Goal: Task Accomplishment & Management: Manage account settings

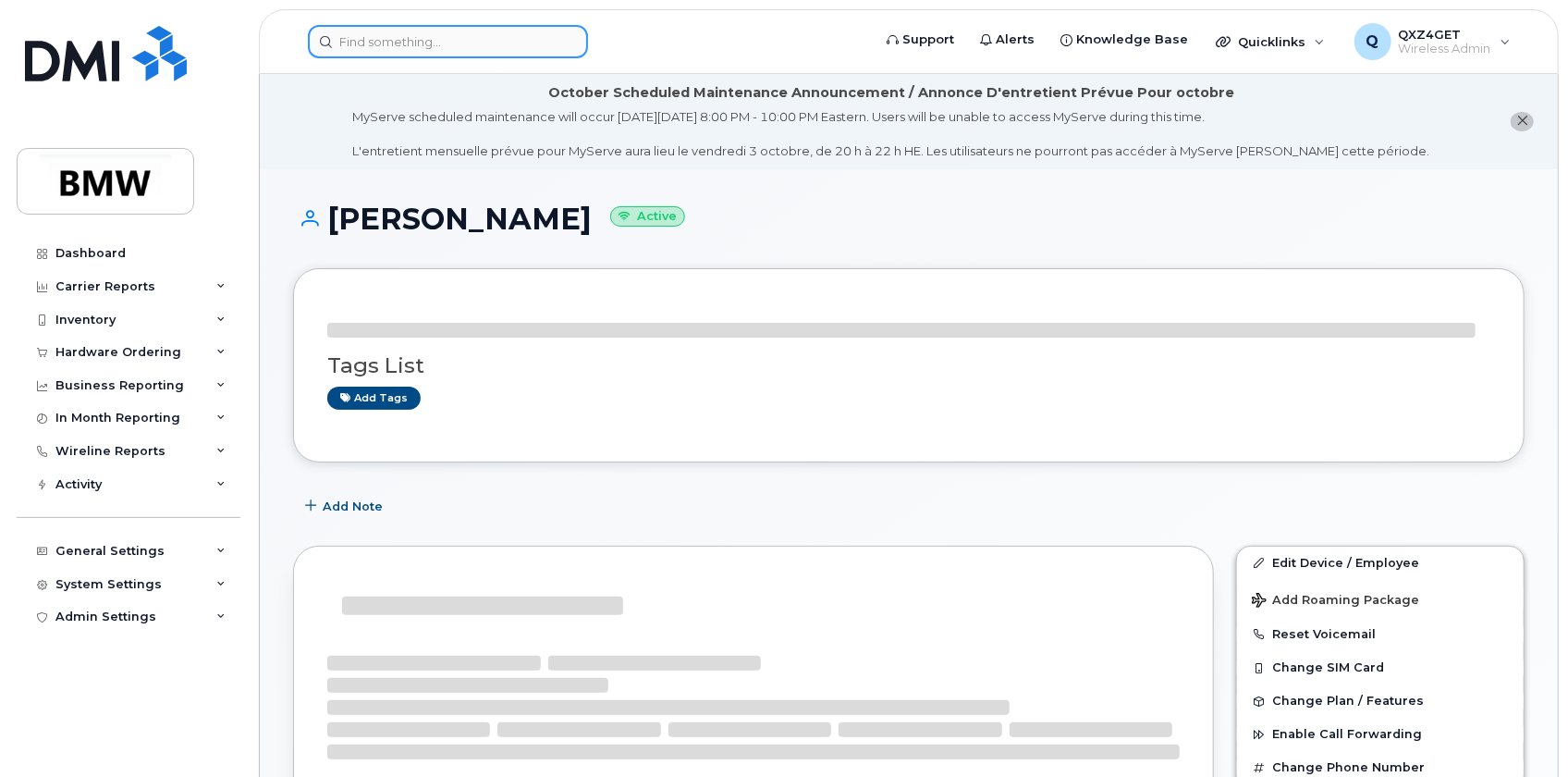
click at [342, 40] on input at bounding box center [448, 42] width 281 height 33
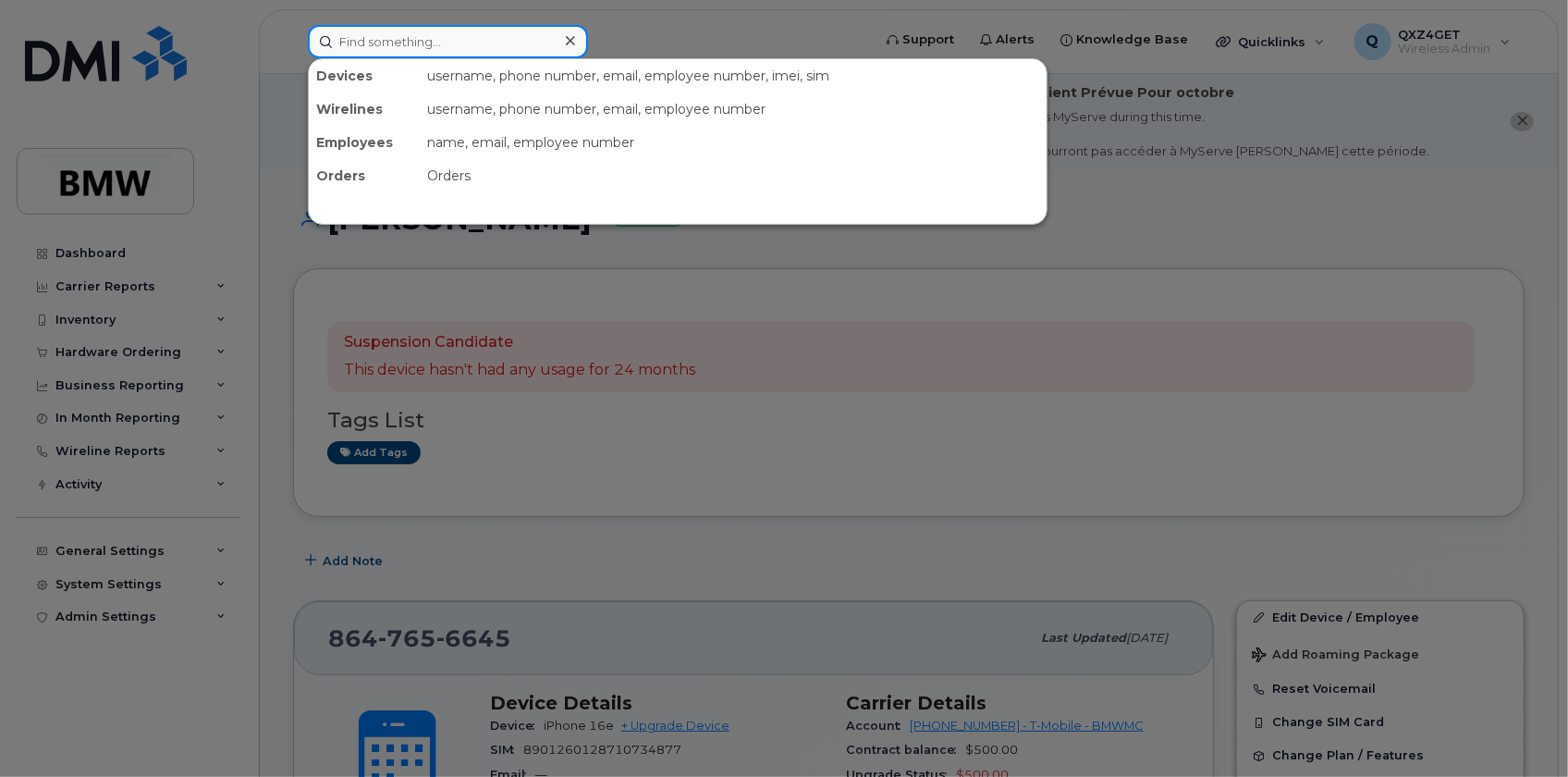
paste input "8645174570"
type input "8645174570"
click at [387, 174] on div "Orders" at bounding box center [364, 176] width 111 height 33
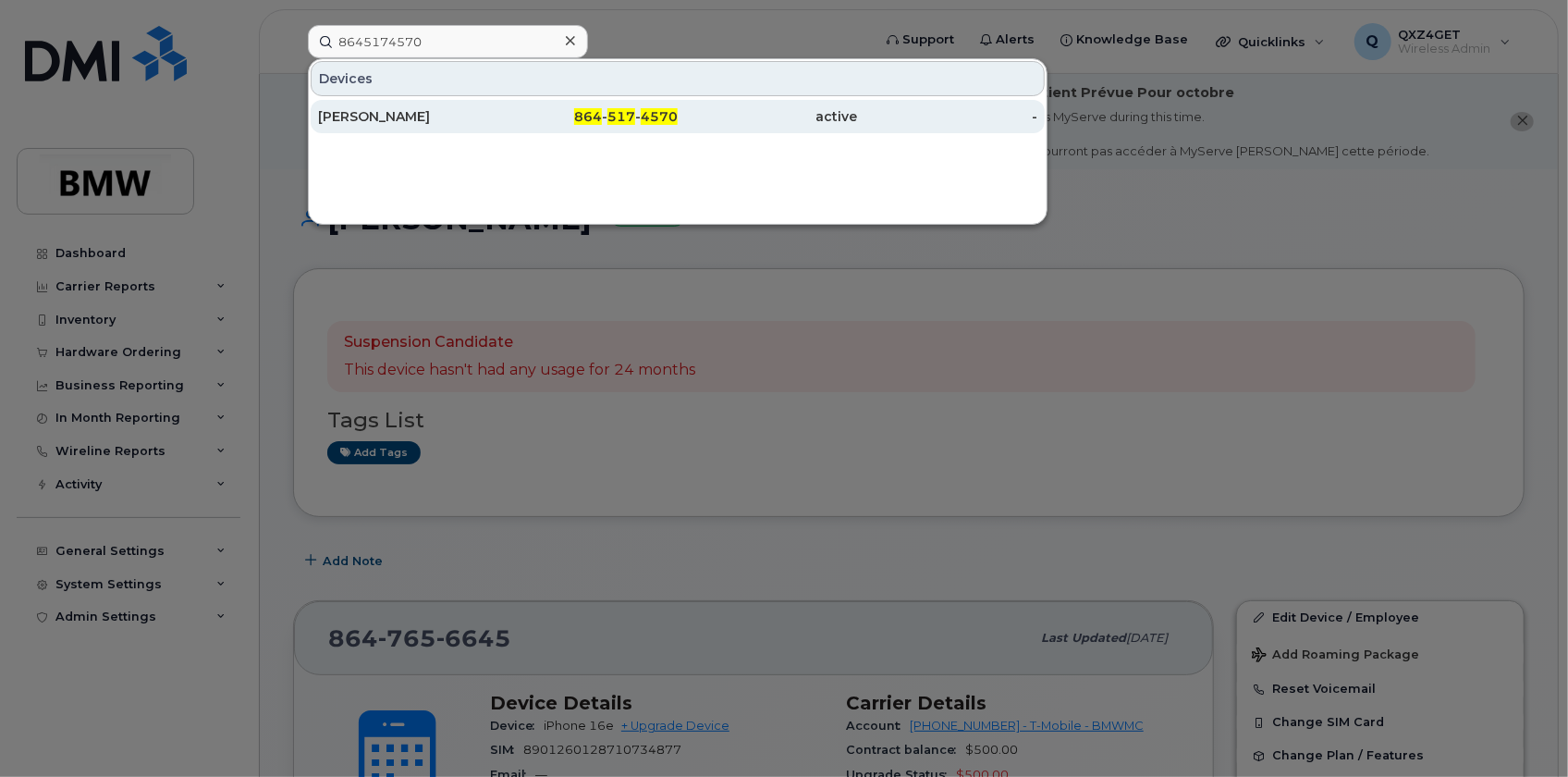
click at [392, 115] on div "Charity Foggie" at bounding box center [409, 116] width 181 height 18
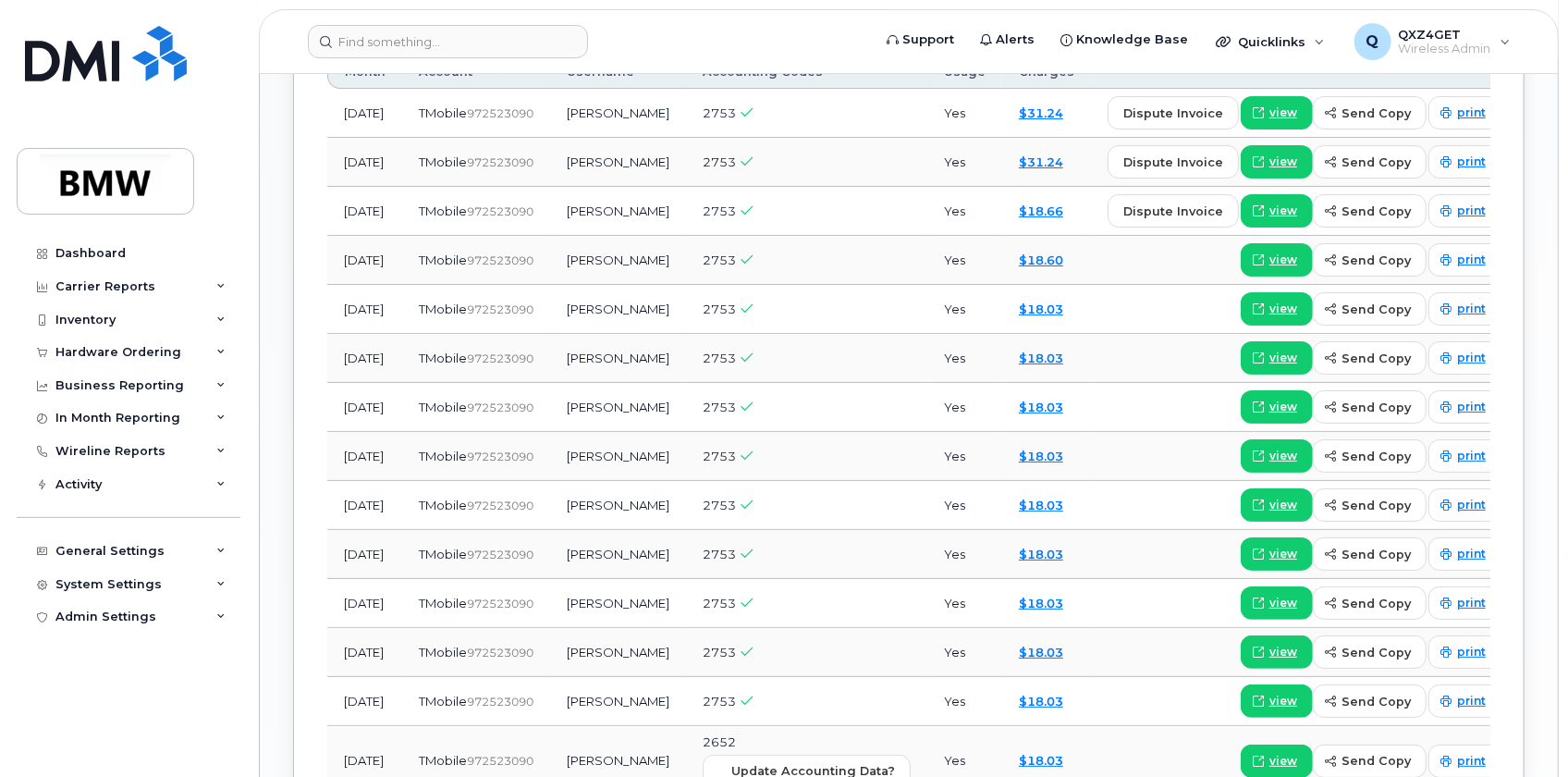
scroll to position [1598, 0]
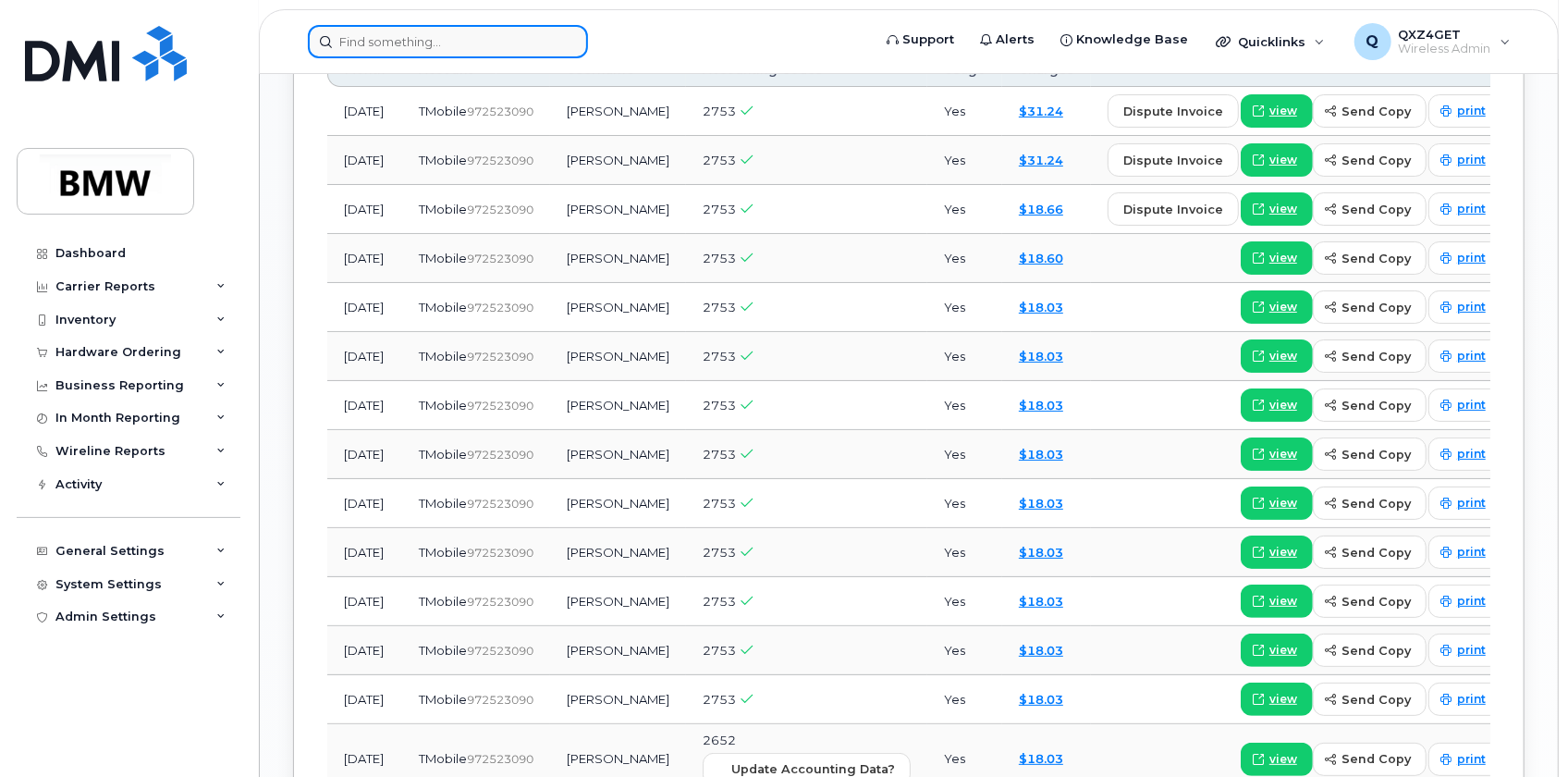
click at [351, 35] on input at bounding box center [448, 42] width 281 height 33
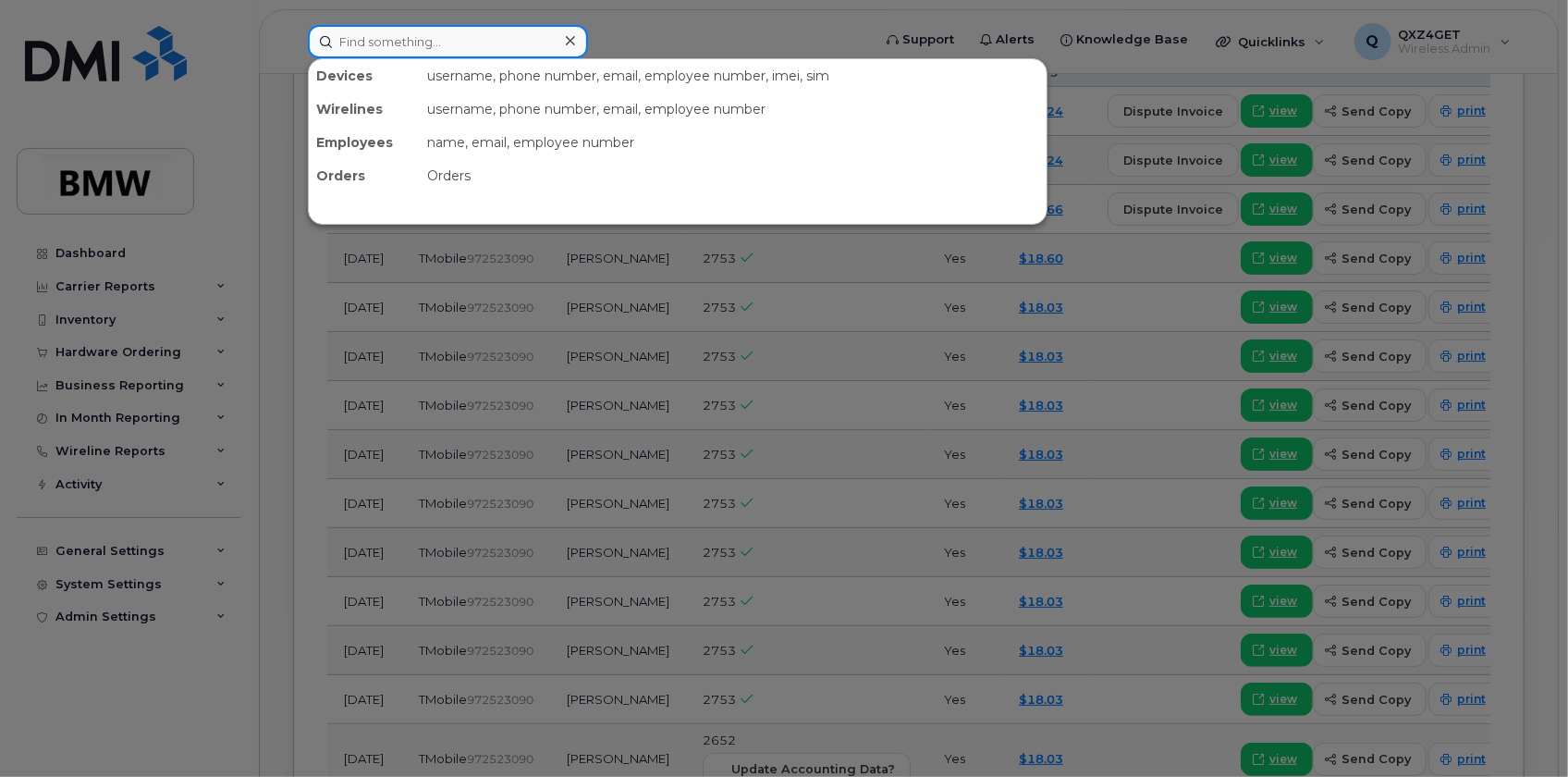
paste input "[PERSON_NAME][EMAIL_ADDRESS][PERSON_NAME][DOMAIN_NAME]"
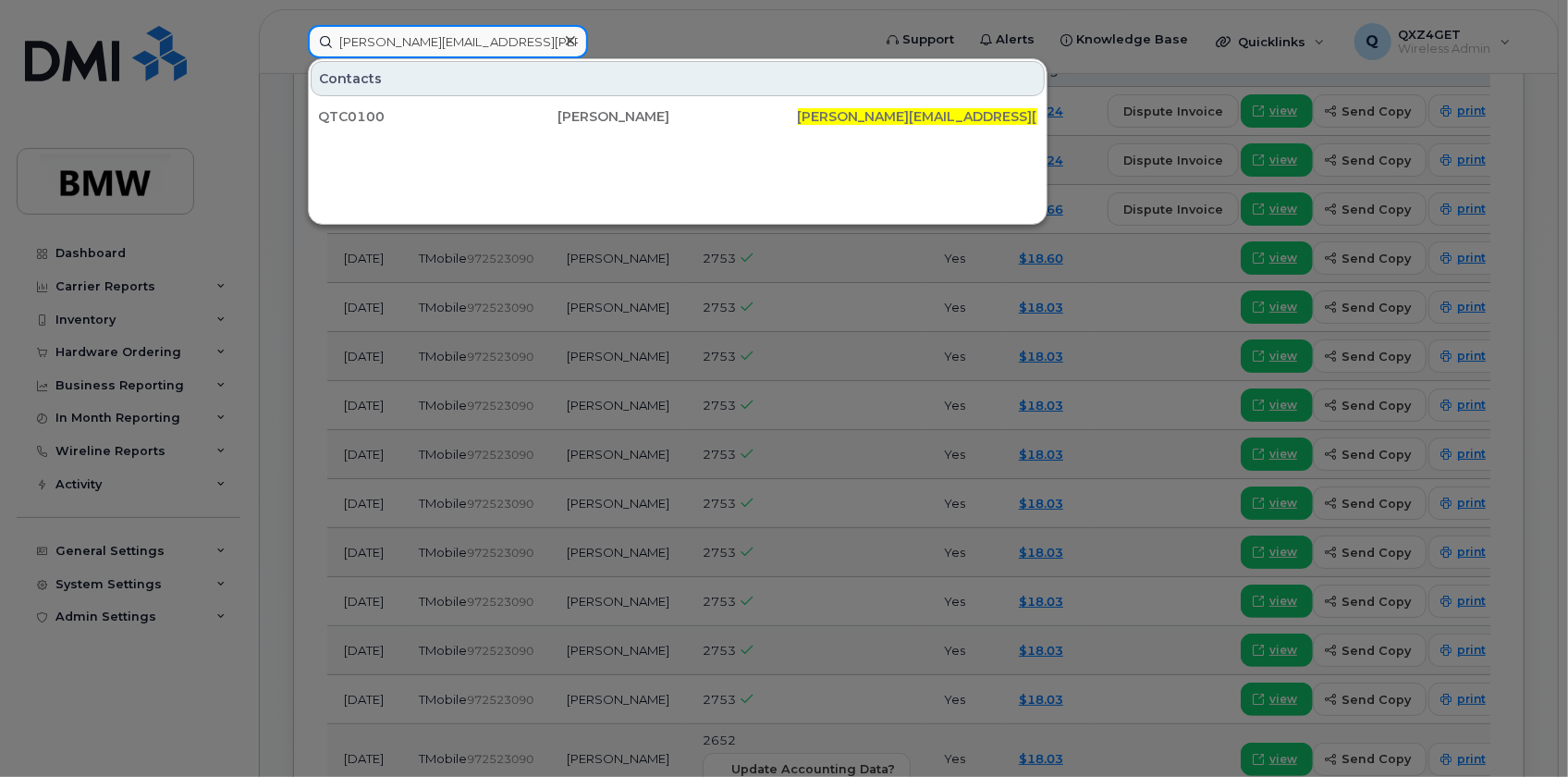
type input "[PERSON_NAME][EMAIL_ADDRESS][PERSON_NAME][DOMAIN_NAME]"
click at [570, 35] on icon at bounding box center [571, 40] width 10 height 15
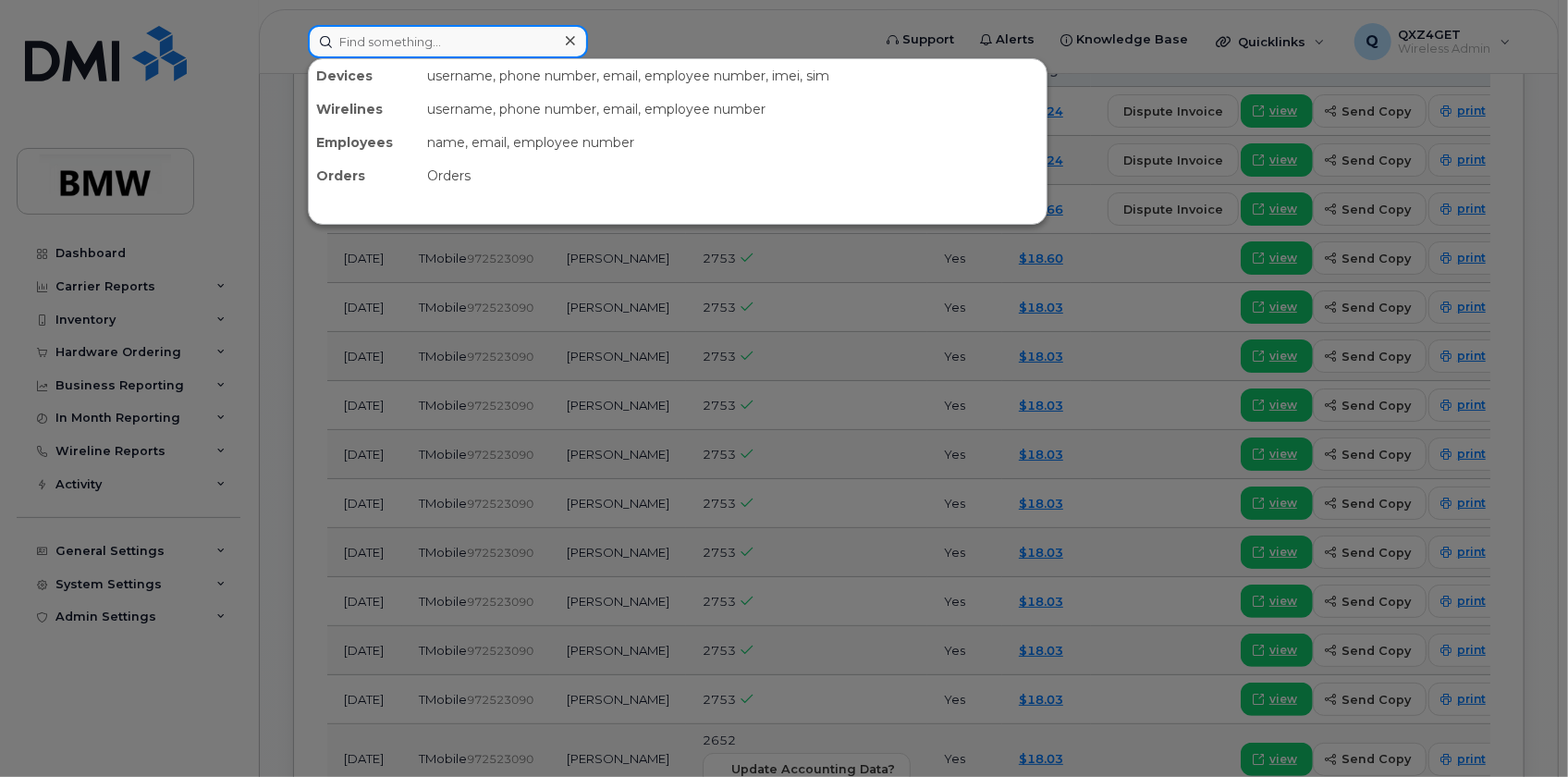
paste input "8649917524"
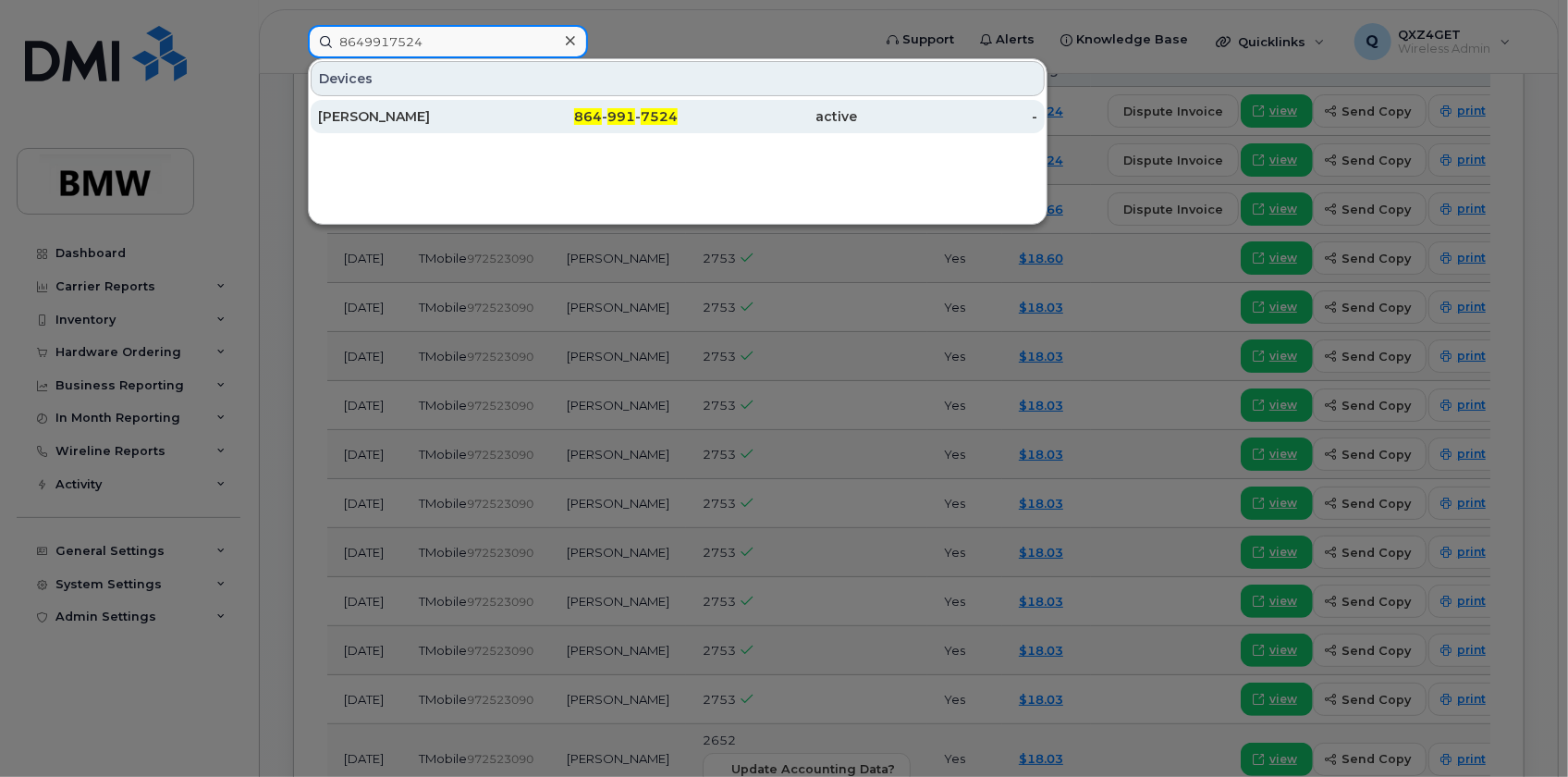
type input "8649917524"
click at [351, 115] on div "Caleb Griffin" at bounding box center [409, 116] width 181 height 18
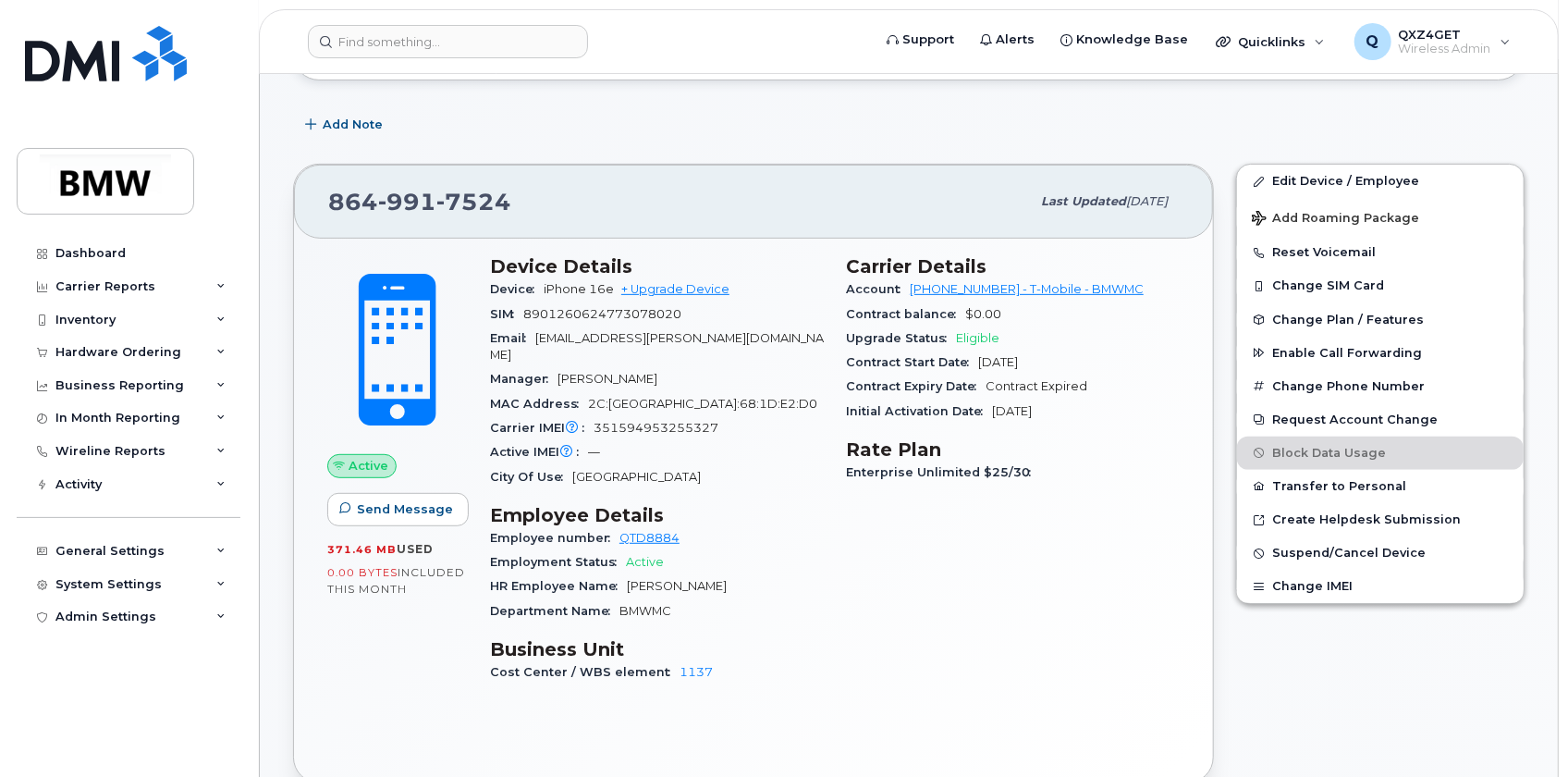
scroll to position [336, 0]
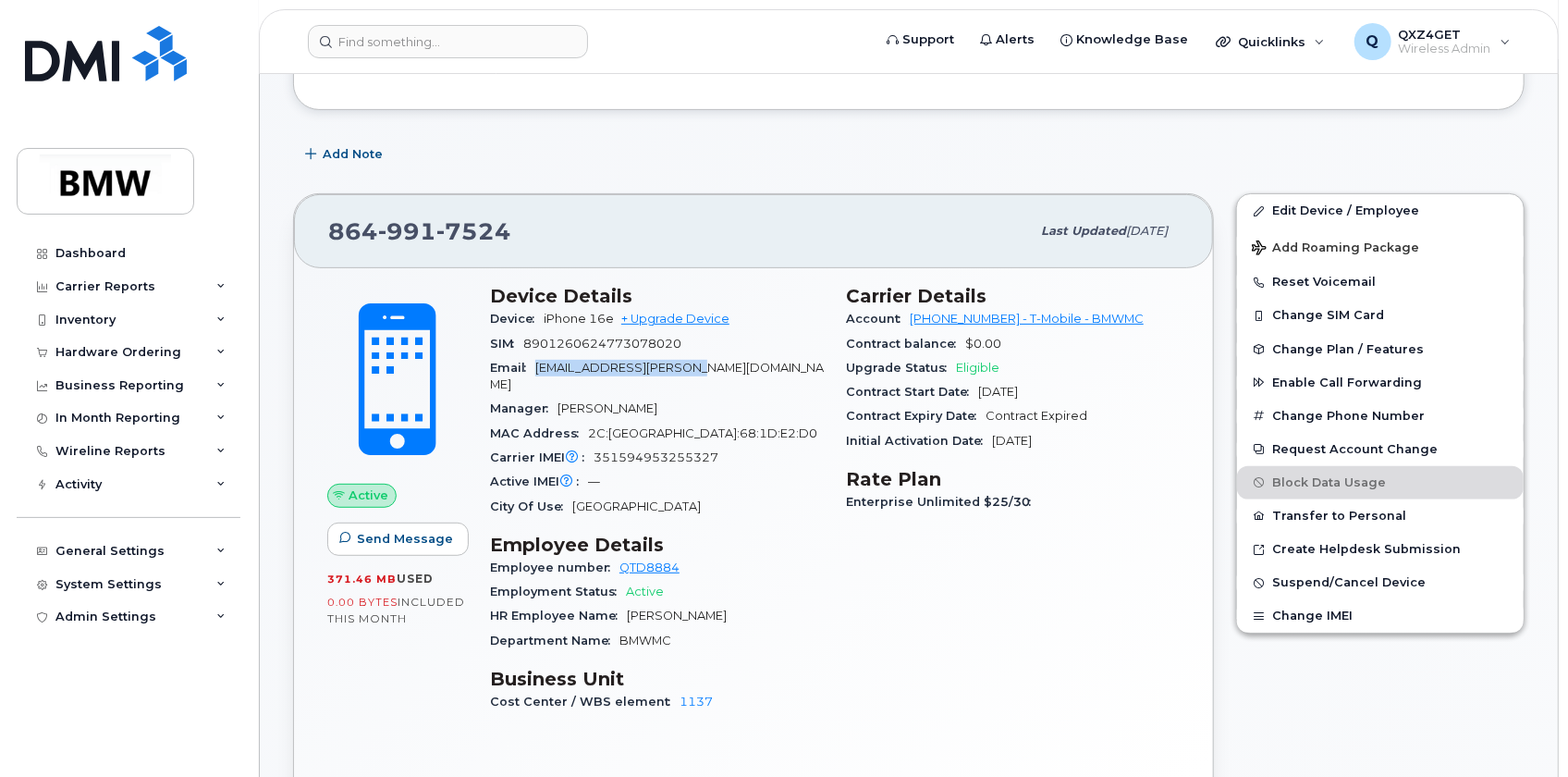
drag, startPoint x: 721, startPoint y: 362, endPoint x: 534, endPoint y: 368, distance: 187.1
click at [534, 368] on div "Email caleb.griffin@bmwmc.com" at bounding box center [657, 377] width 334 height 42
copy span "caleb.griffin@bmwmc.com"
click at [136, 353] on div "Hardware Ordering" at bounding box center [118, 352] width 126 height 15
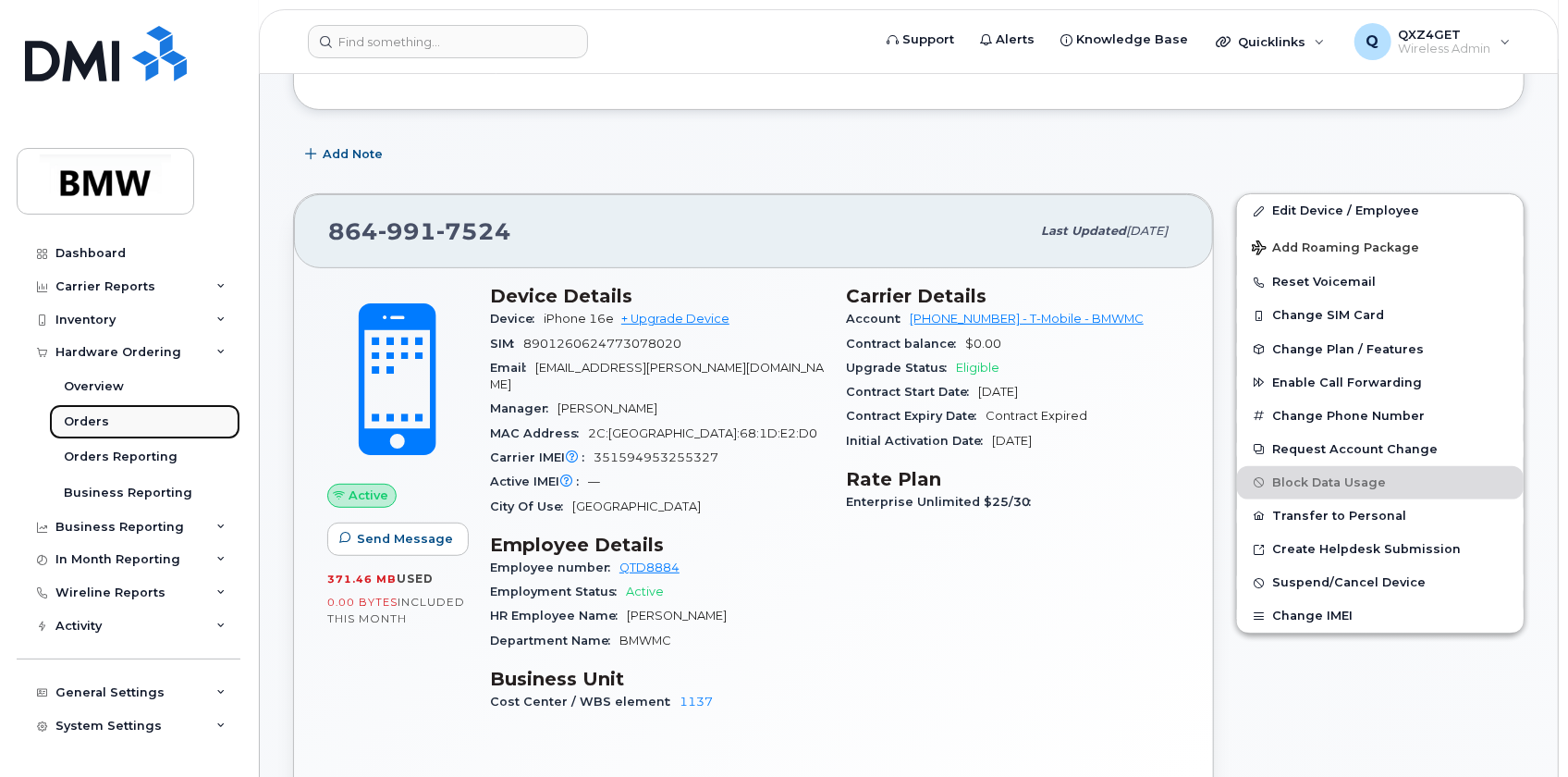
click at [93, 424] on div "Orders" at bounding box center [86, 422] width 46 height 17
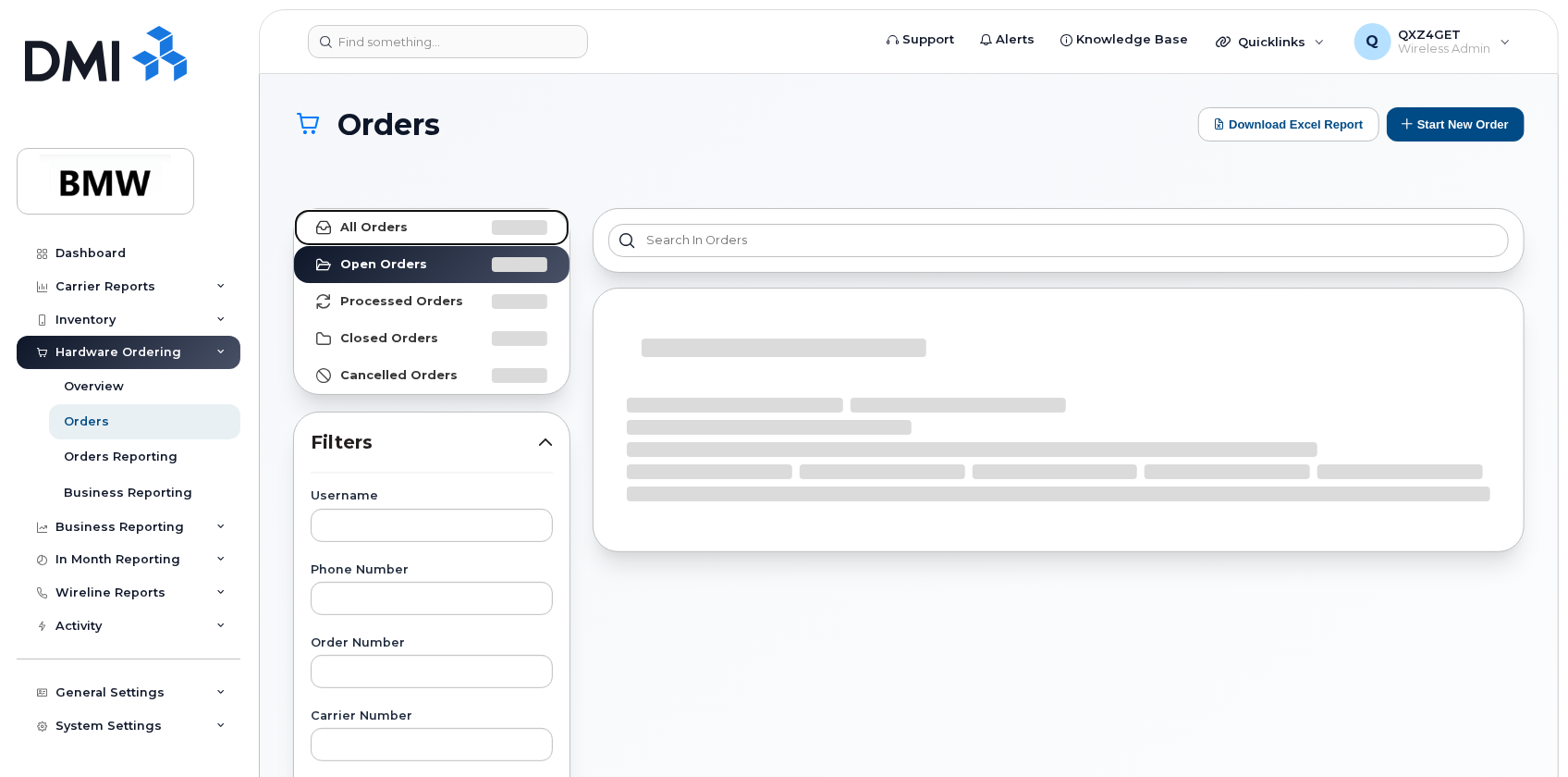
click at [375, 224] on strong "All Orders" at bounding box center [375, 227] width 68 height 15
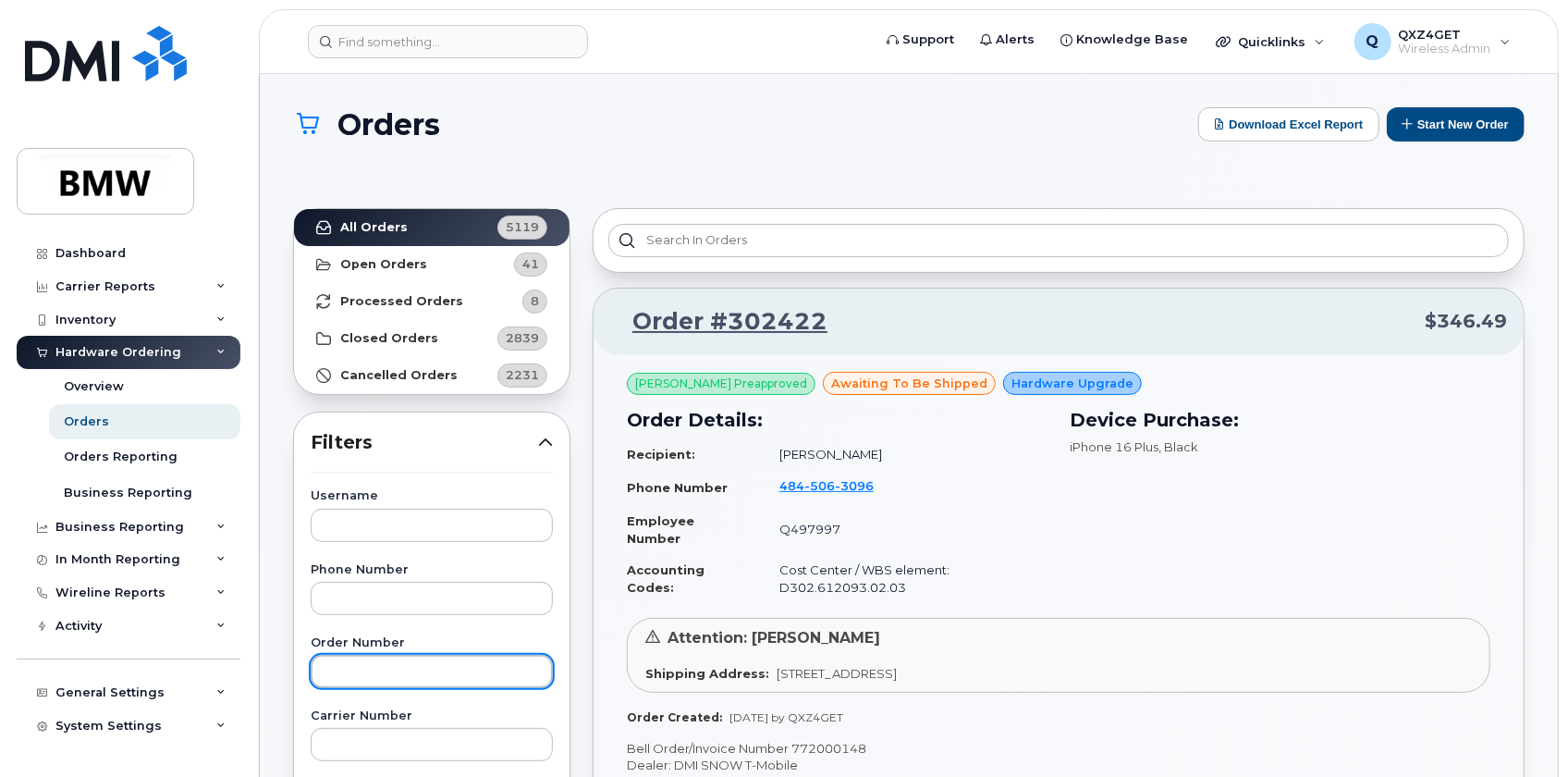
click at [351, 662] on input "text" at bounding box center [432, 671] width 243 height 33
type input "302410"
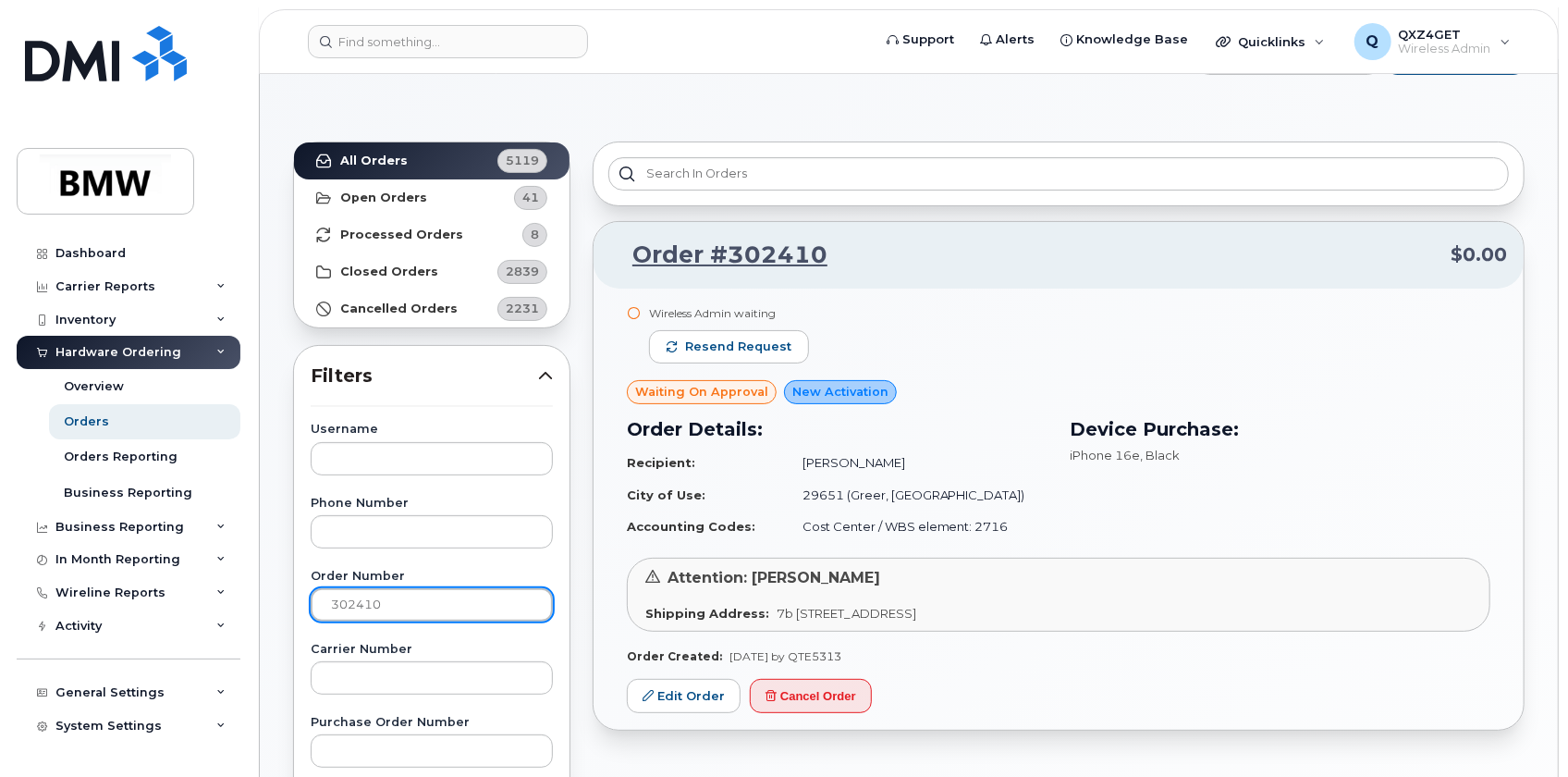
scroll to position [252, 0]
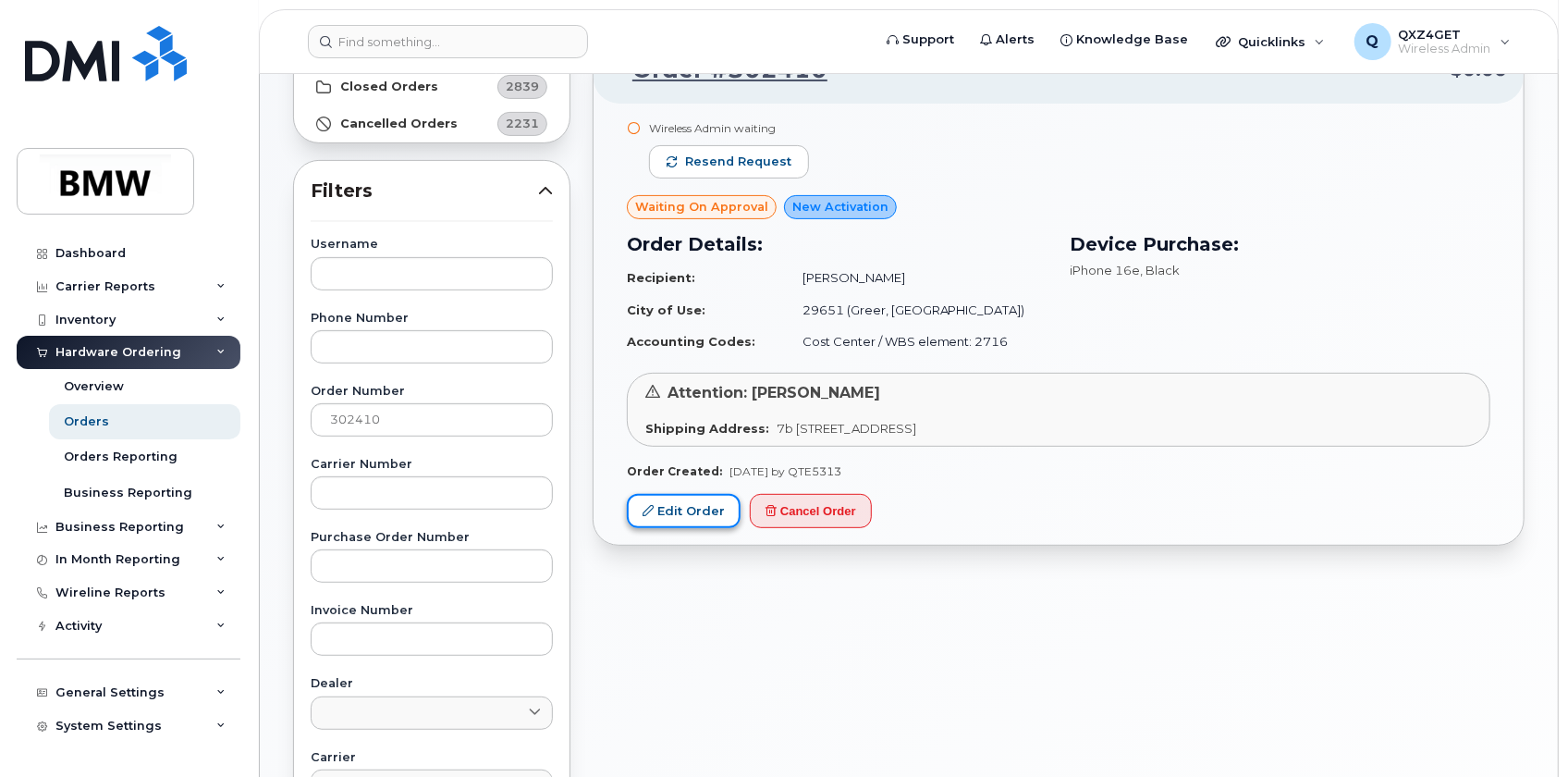
click at [687, 521] on link "Edit Order" at bounding box center [684, 511] width 114 height 34
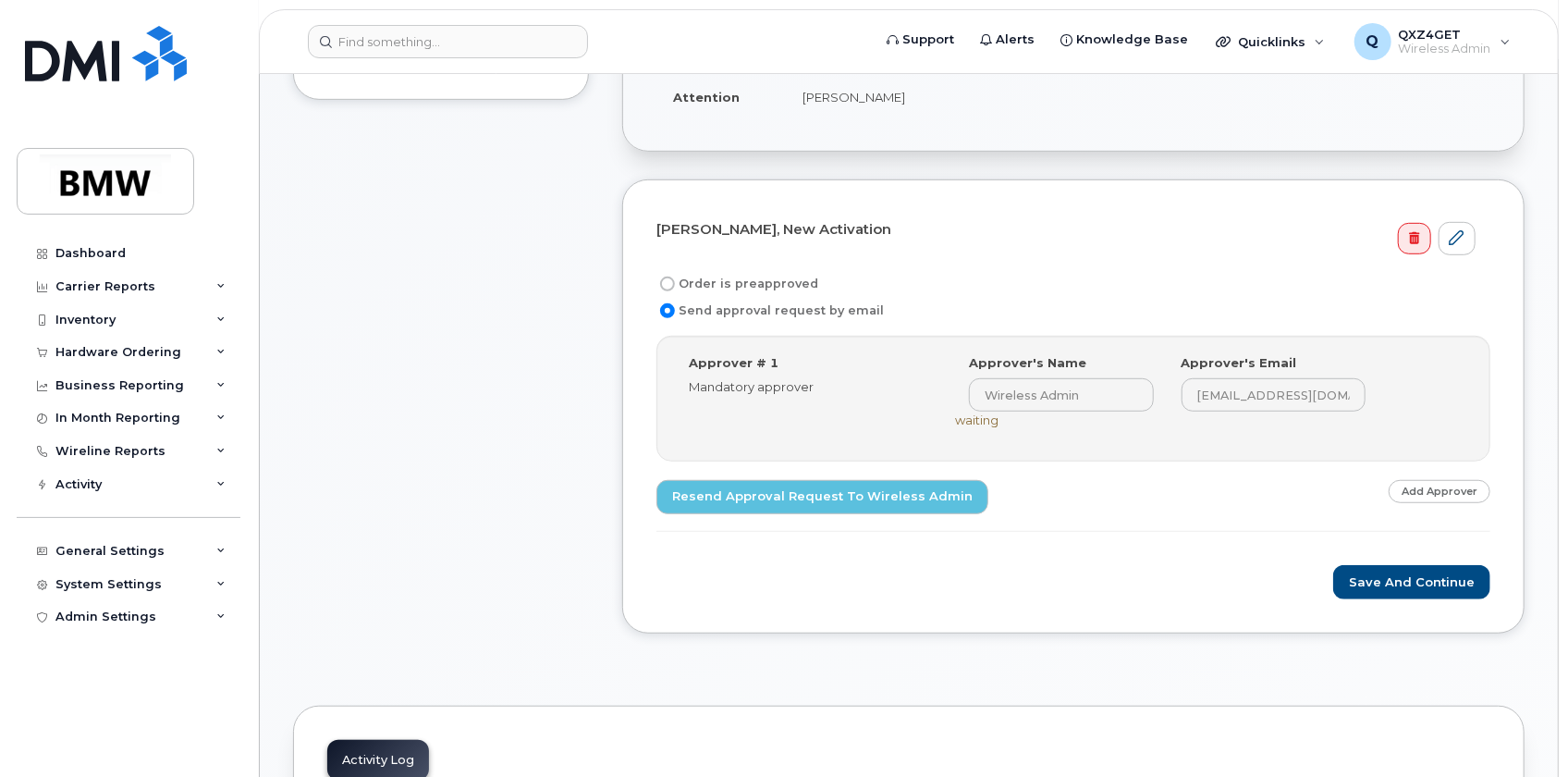
scroll to position [589, 0]
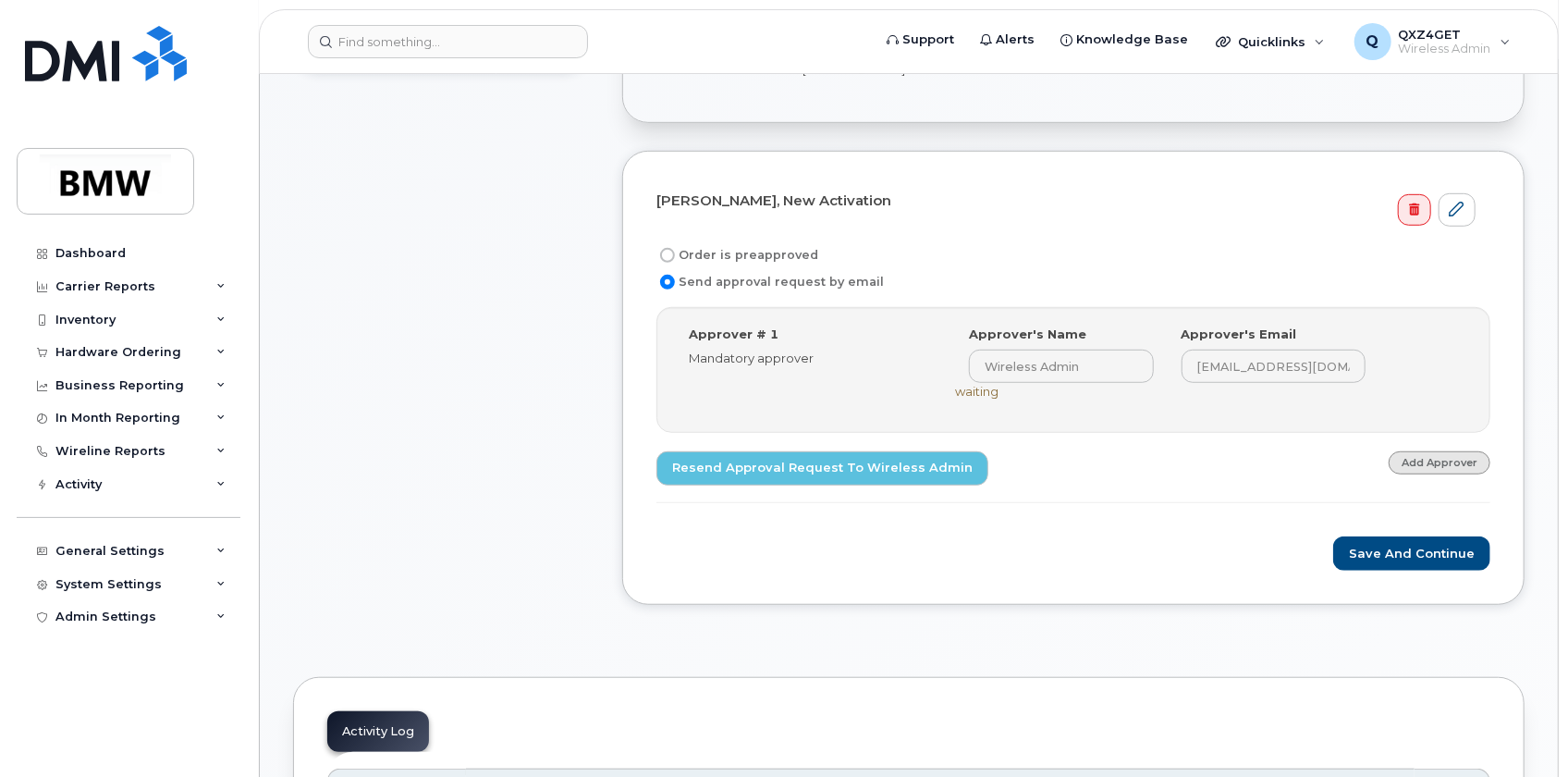
click at [1440, 461] on link "Add Approver" at bounding box center [1440, 463] width 102 height 23
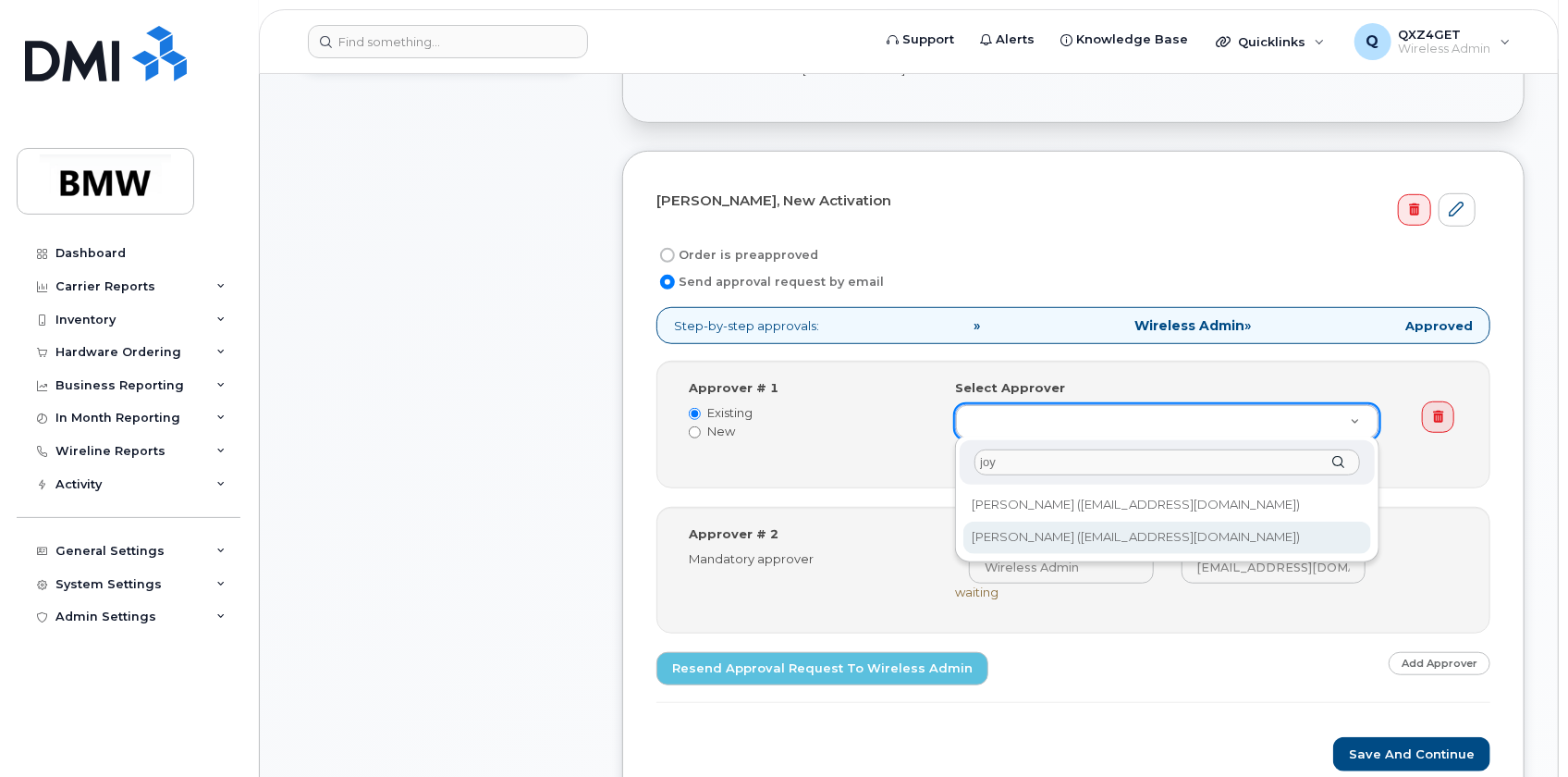
type input "joy"
type input "1895481"
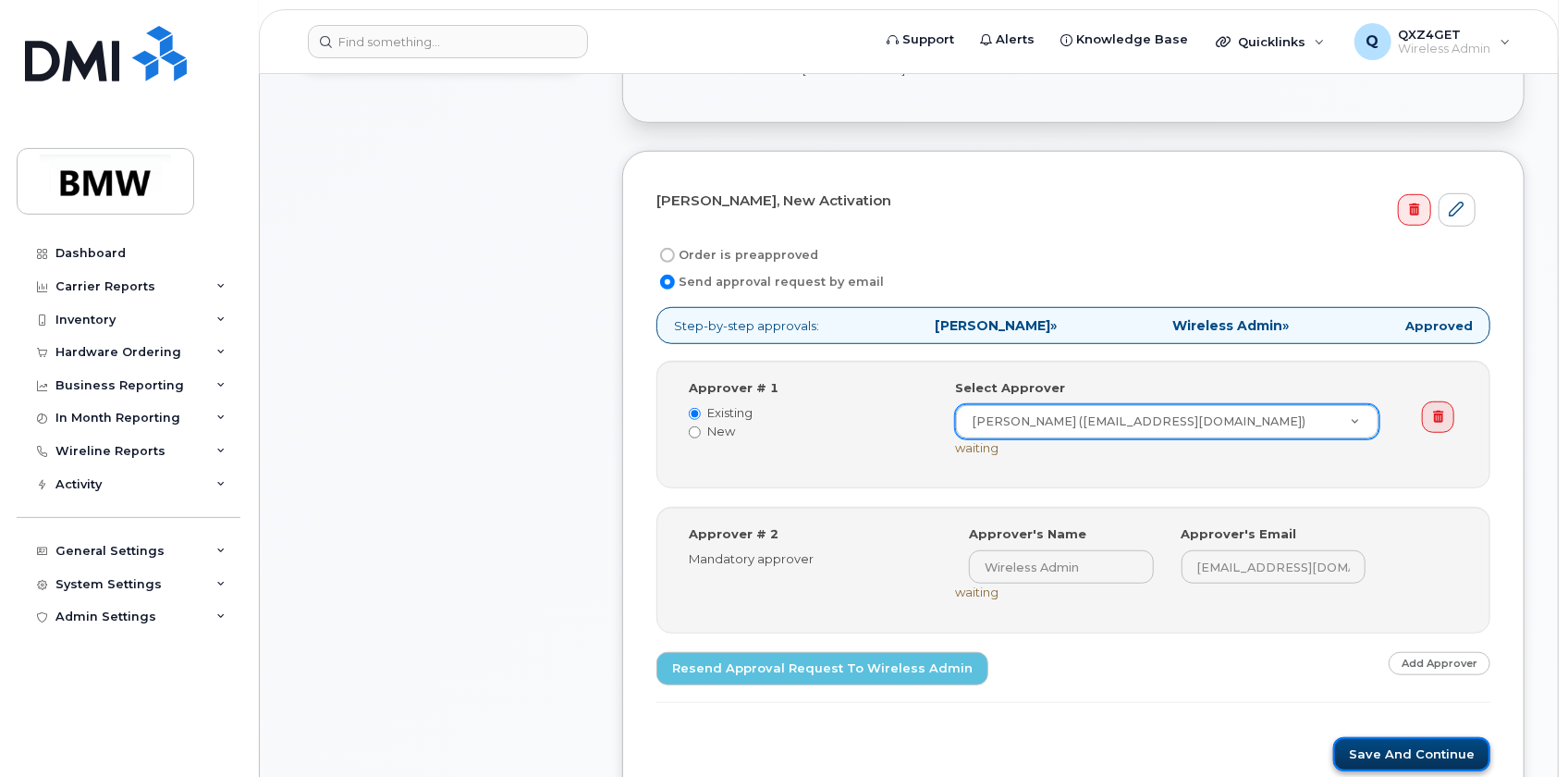
click at [1408, 760] on button "Save and Continue" at bounding box center [1412, 754] width 157 height 34
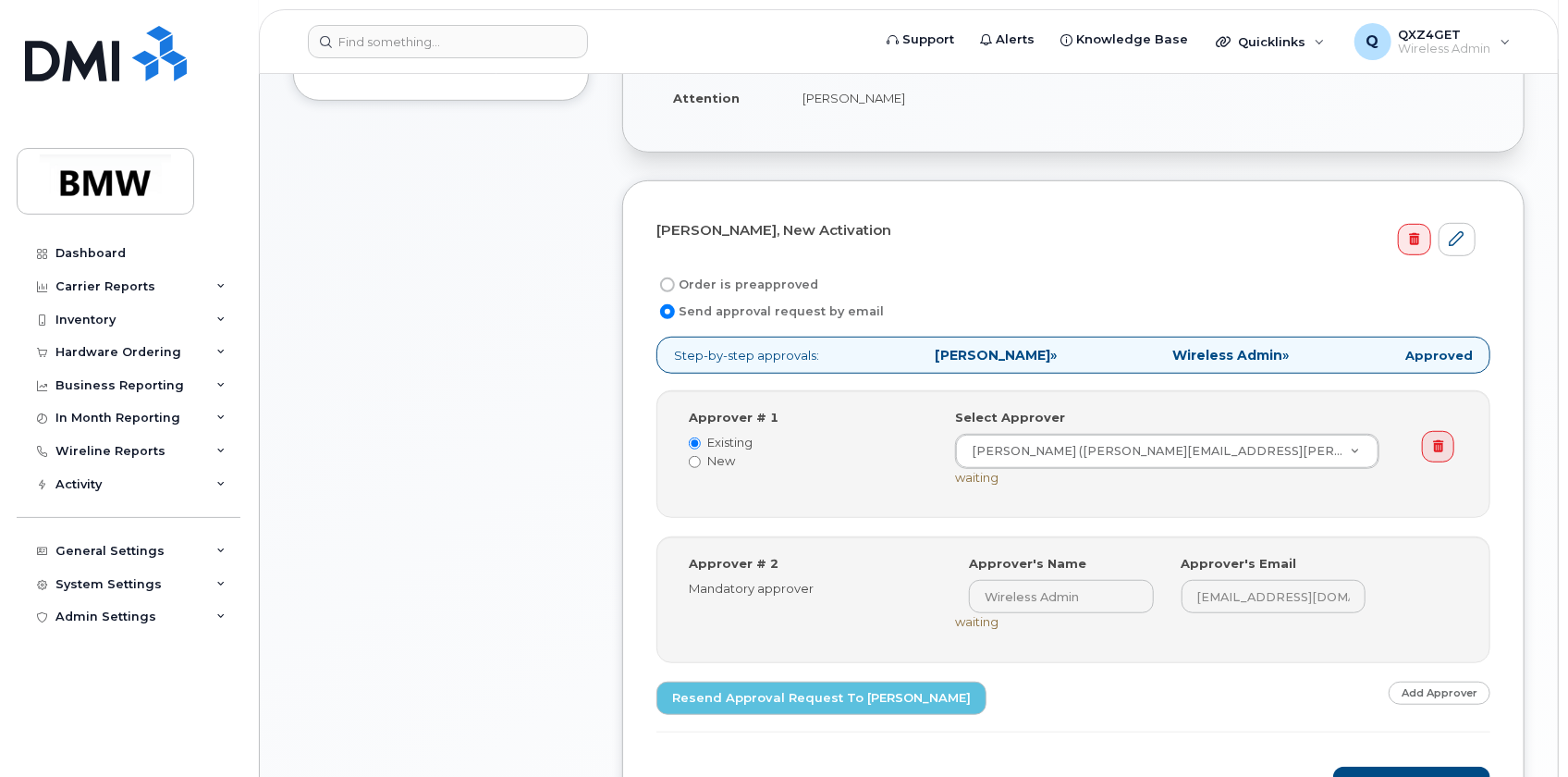
scroll to position [589, 0]
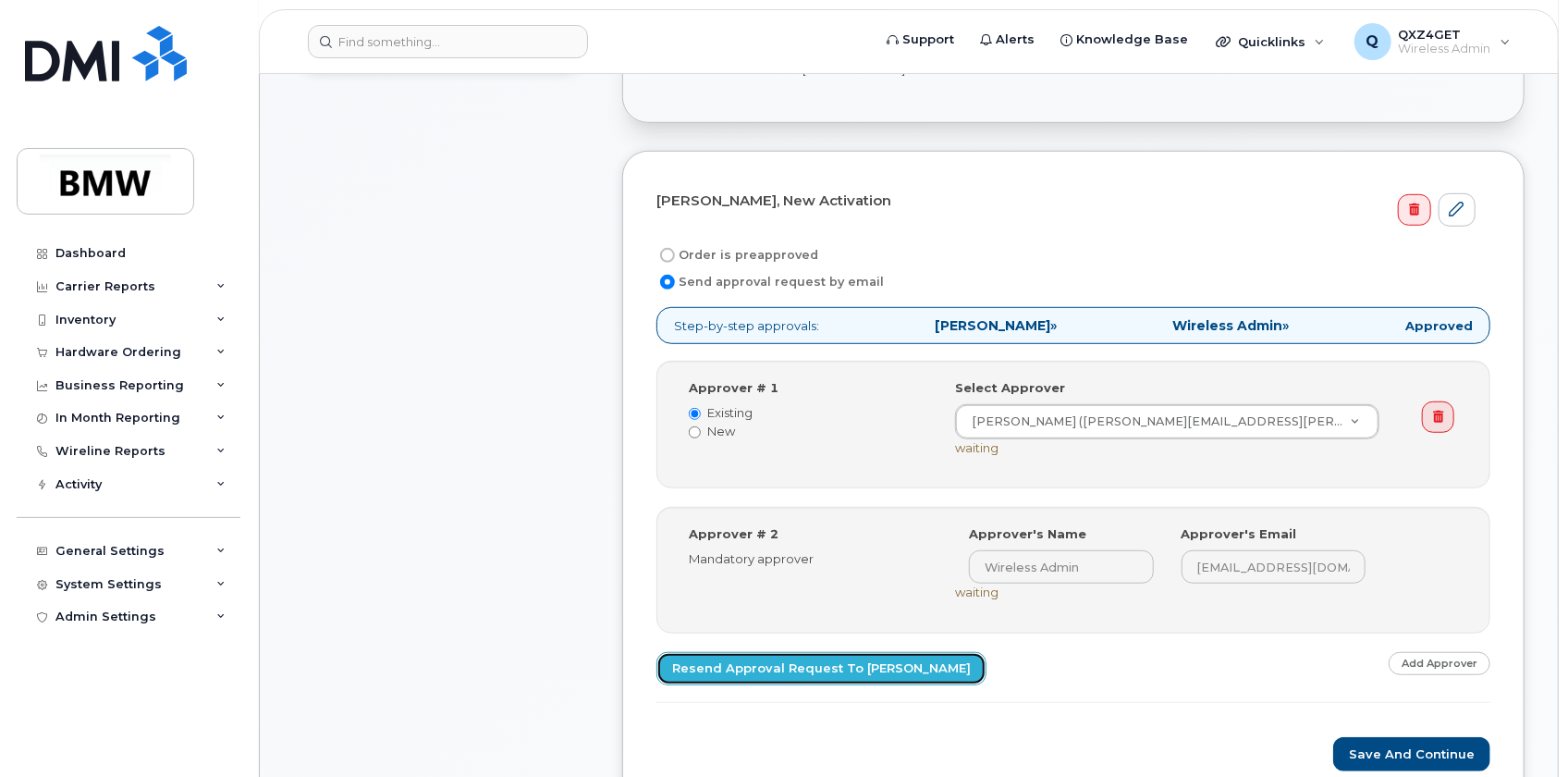
click at [812, 659] on link "Resend Approval Request to [PERSON_NAME]" at bounding box center [821, 669] width 330 height 34
click at [711, 658] on link "Resend Approval Request to [PERSON_NAME]" at bounding box center [821, 669] width 330 height 34
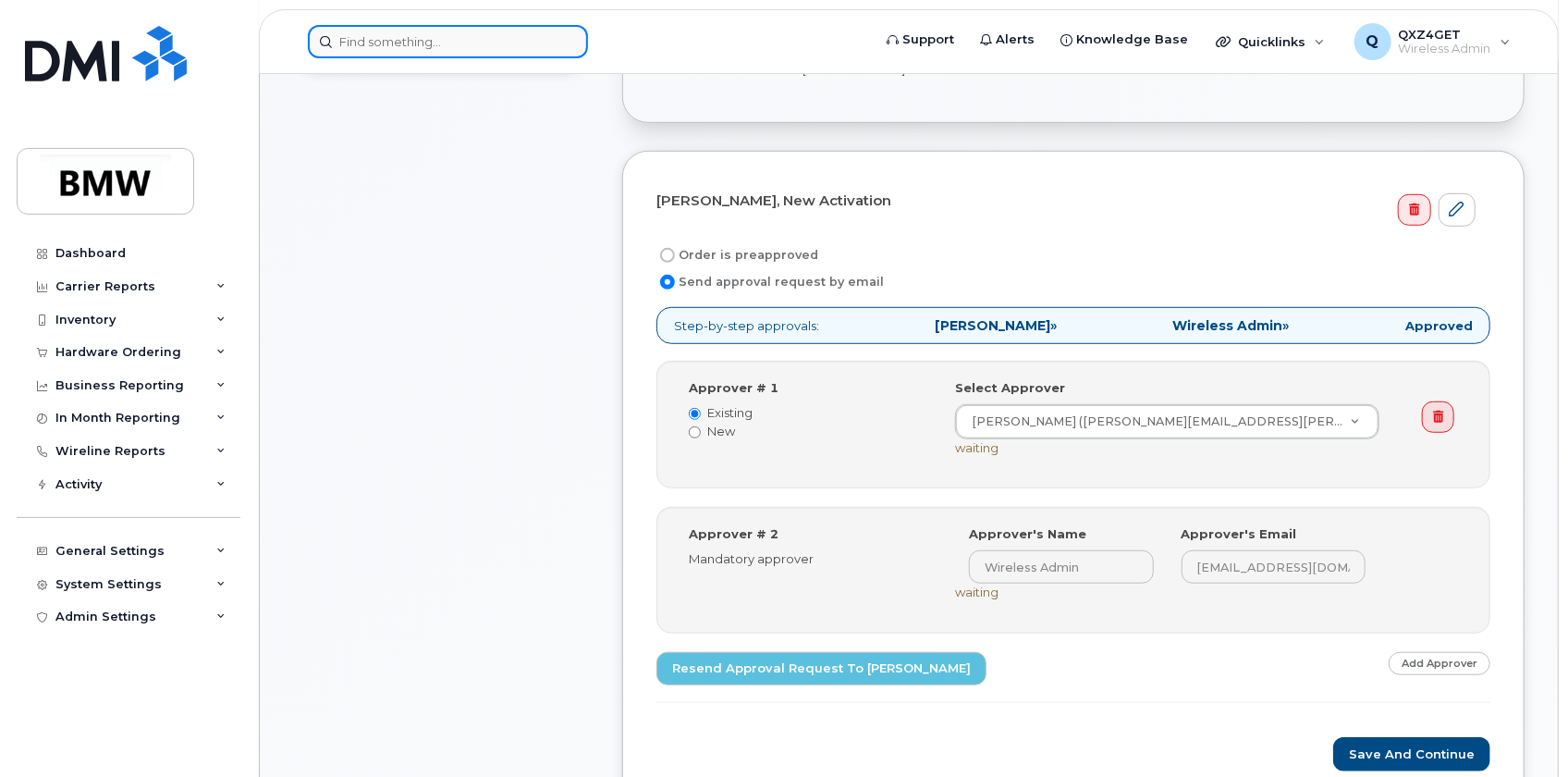
click at [431, 33] on input at bounding box center [448, 42] width 281 height 33
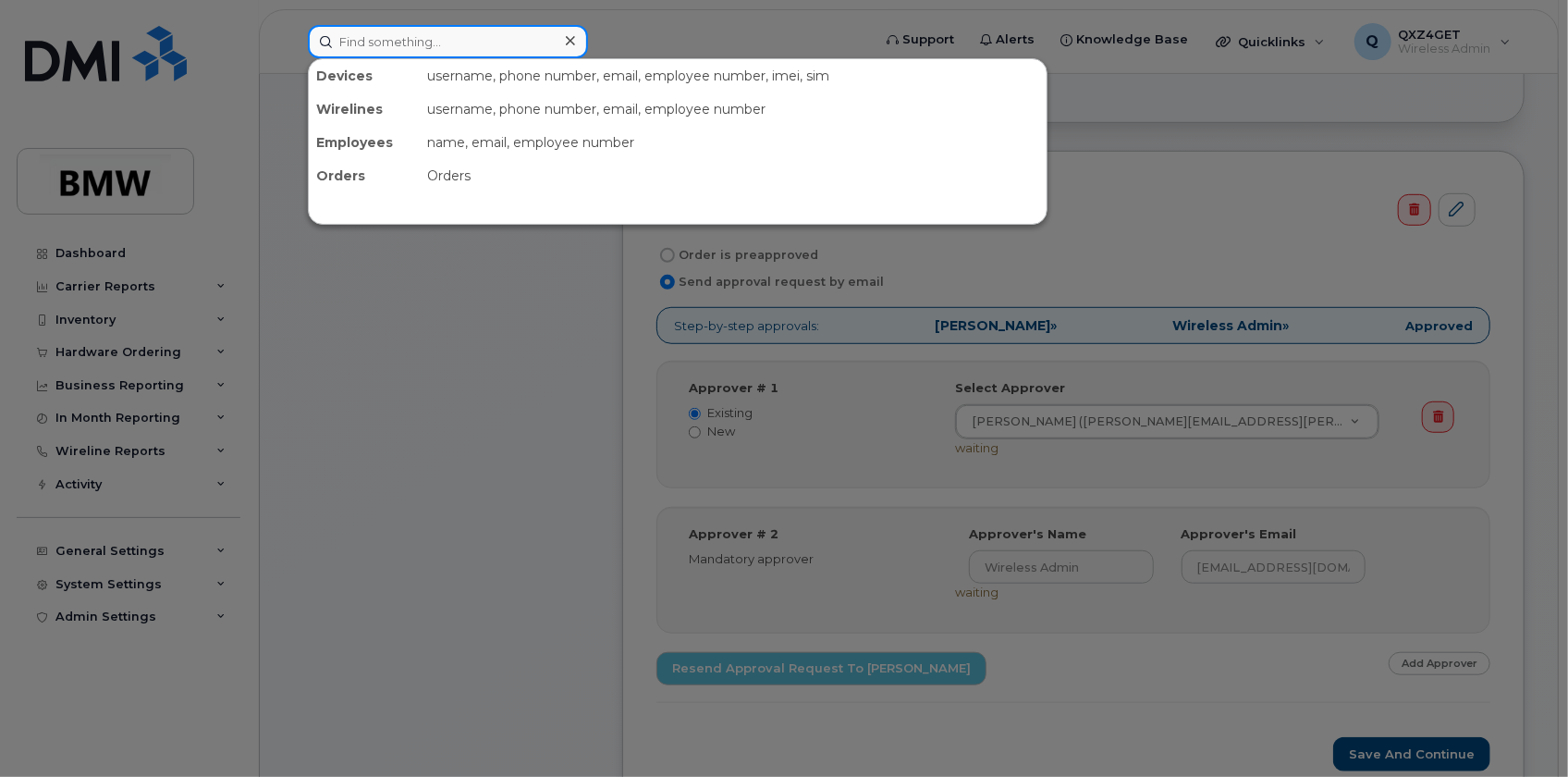
paste input "[PERSON_NAME][EMAIL_ADDRESS][PERSON_NAME][DOMAIN_NAME]"
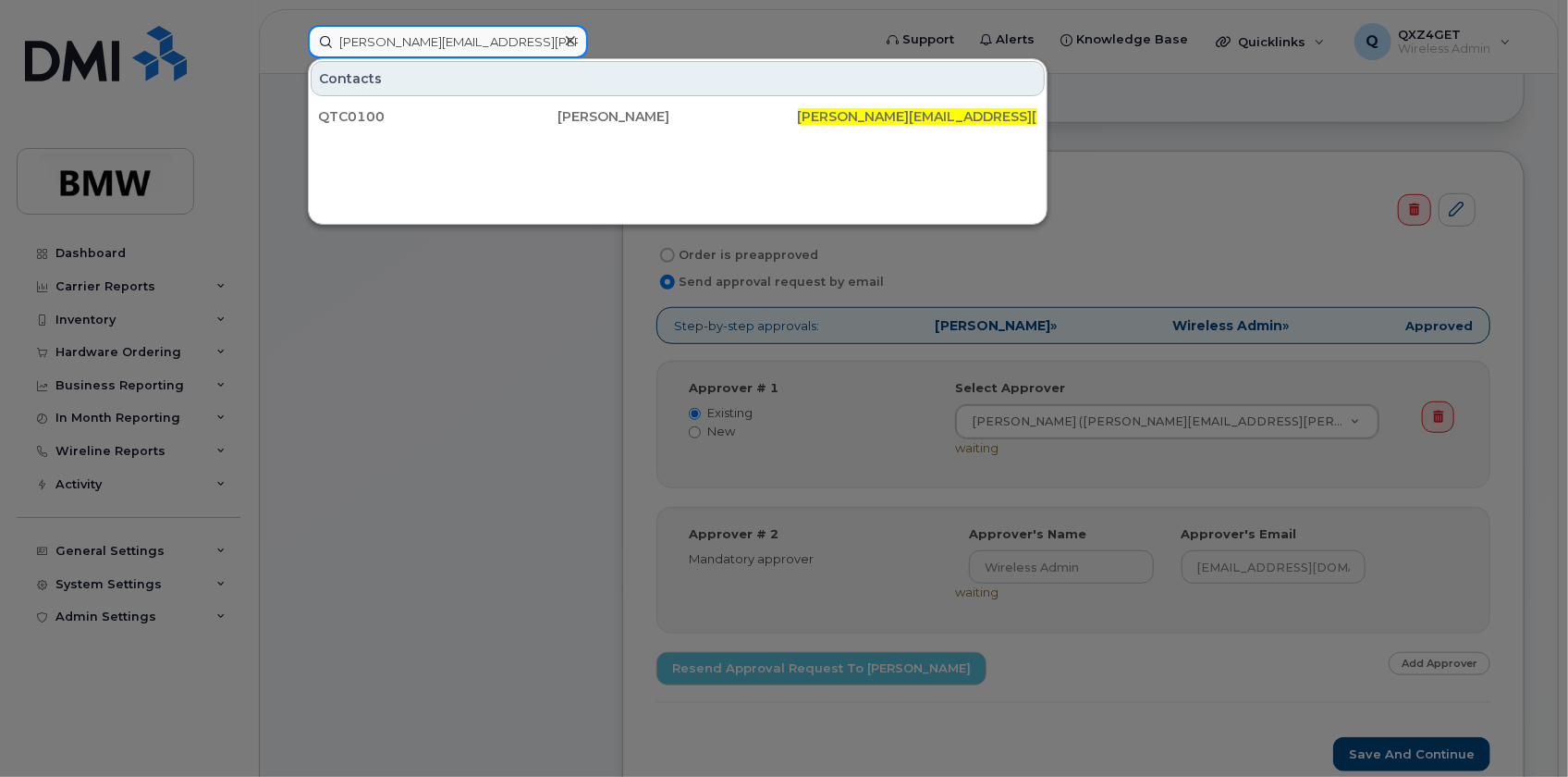
type input "[PERSON_NAME][EMAIL_ADDRESS][PERSON_NAME][DOMAIN_NAME]"
click at [359, 110] on div "QTC0100" at bounding box center [438, 116] width 240 height 18
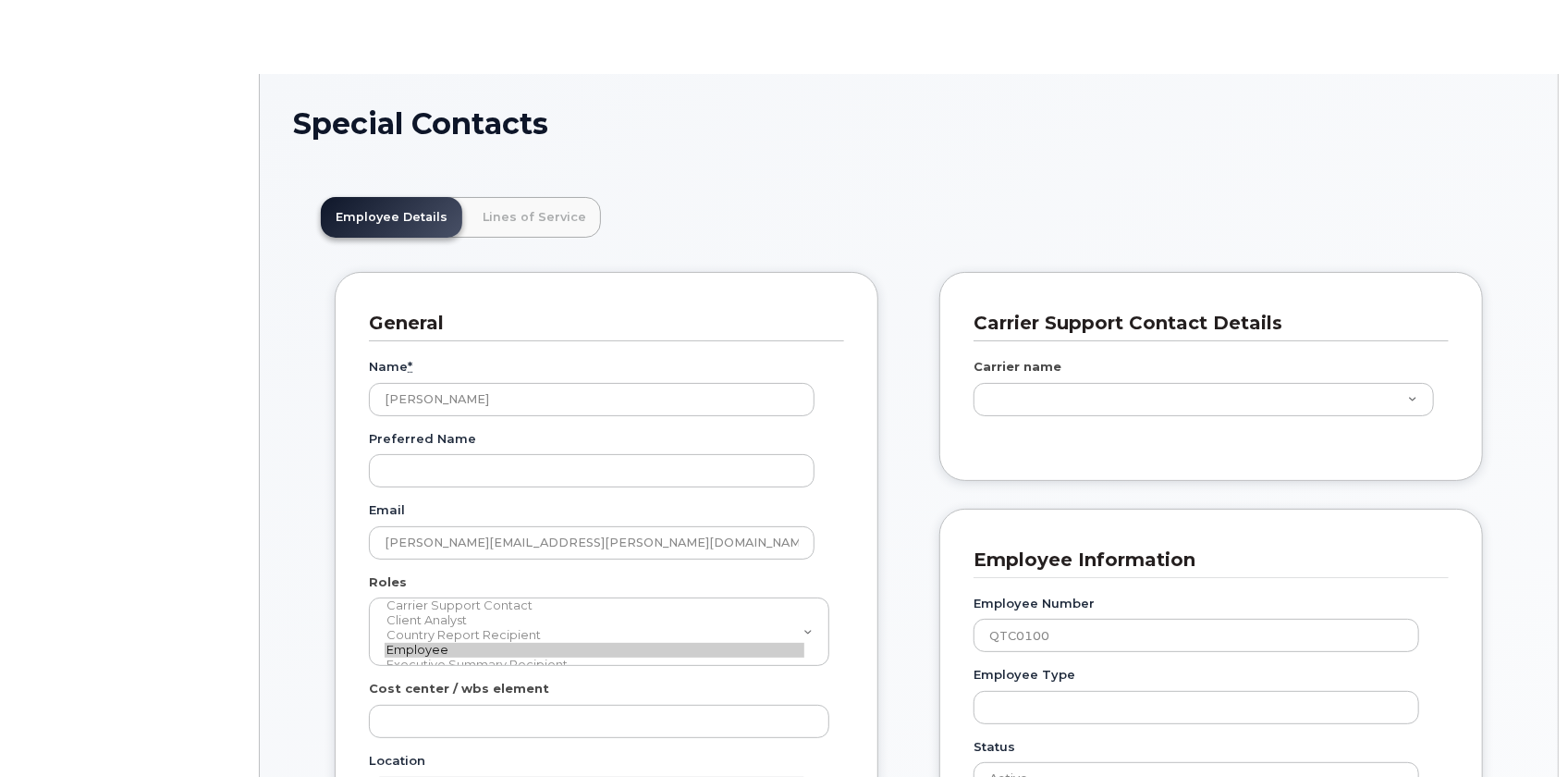
scroll to position [58, 0]
type input "14966783"
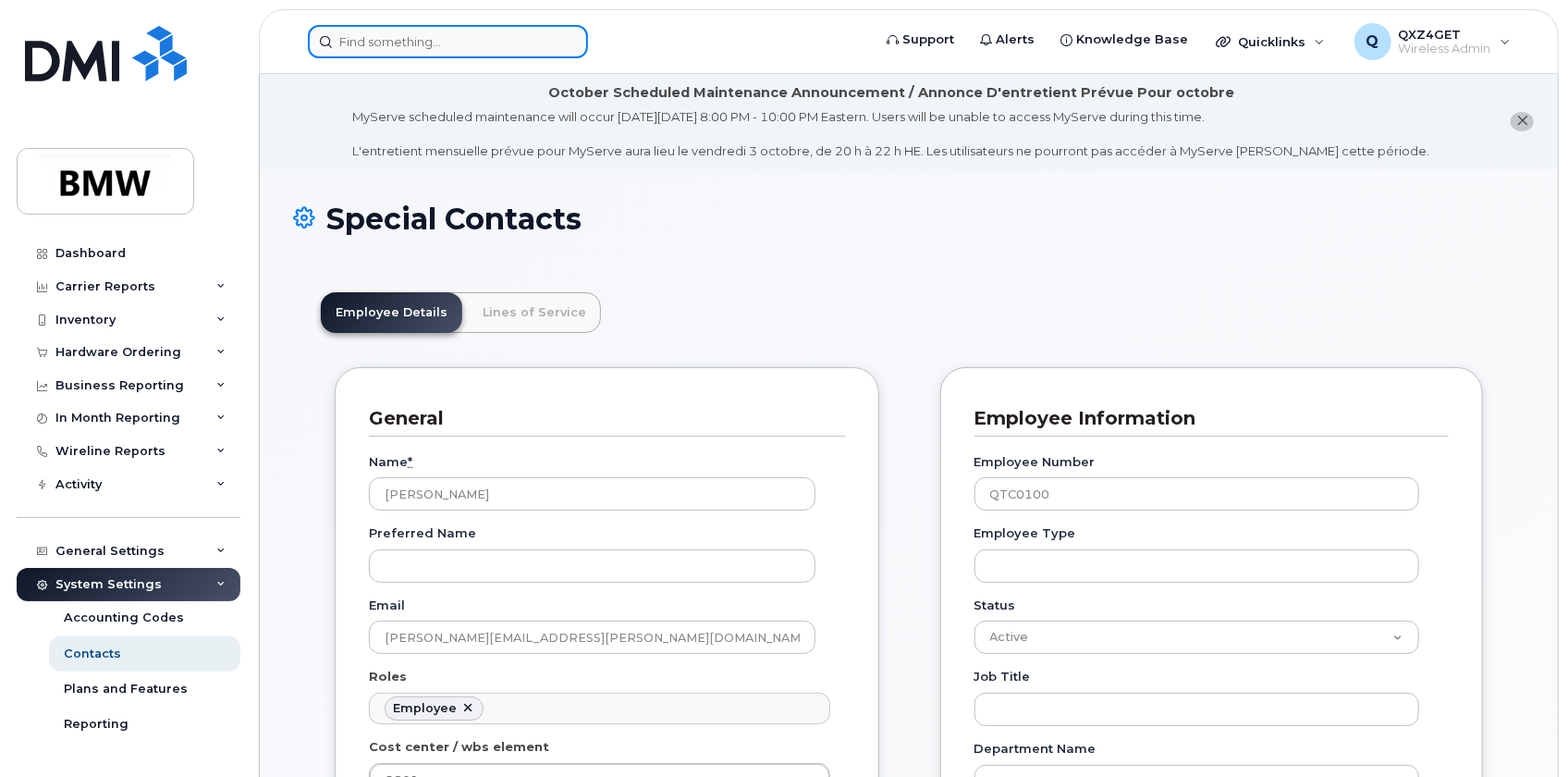
click at [372, 43] on input at bounding box center [448, 42] width 281 height 33
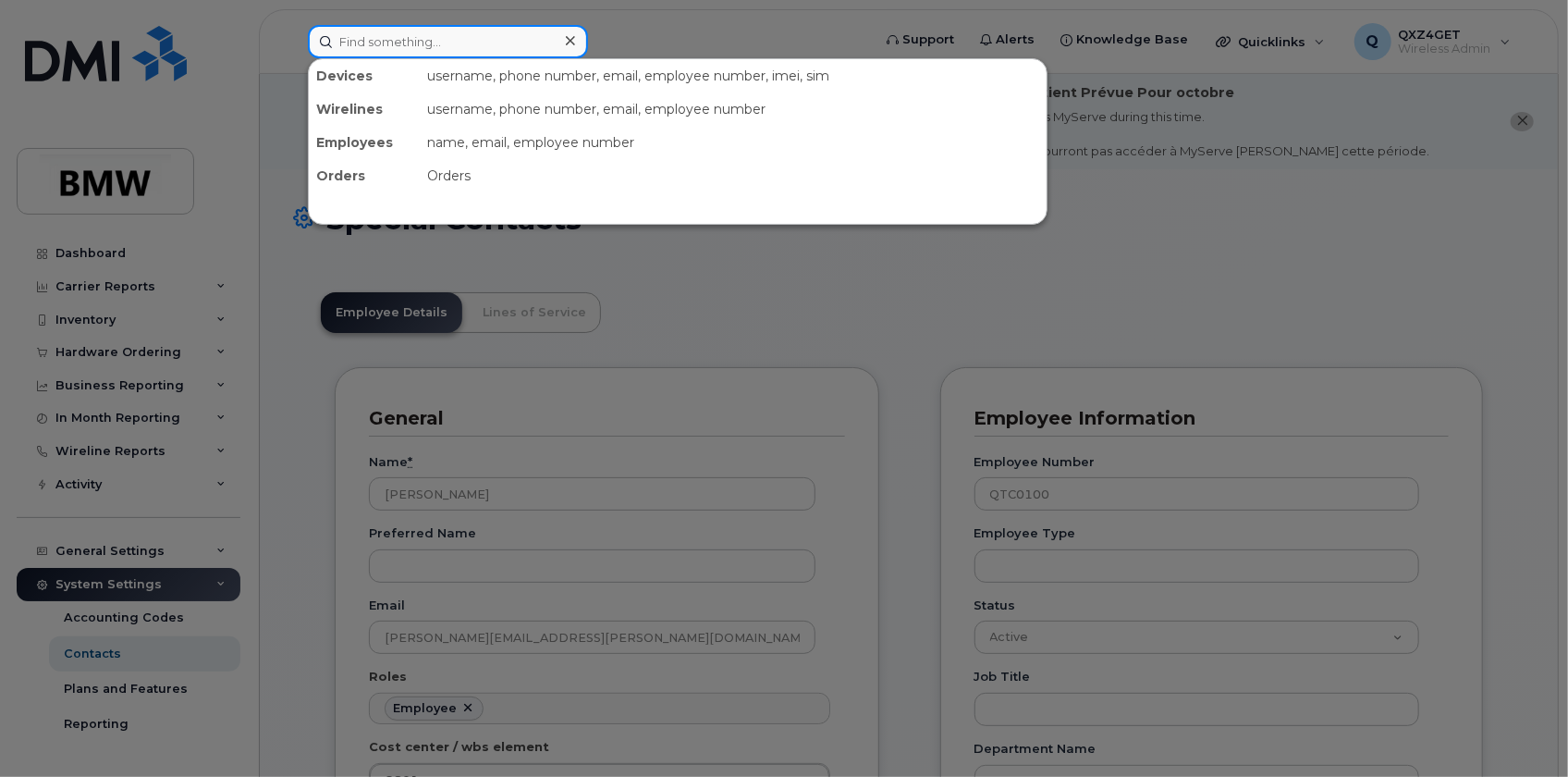
paste input "[PERSON_NAME][EMAIL_ADDRESS][PERSON_NAME][DOMAIN_NAME]"
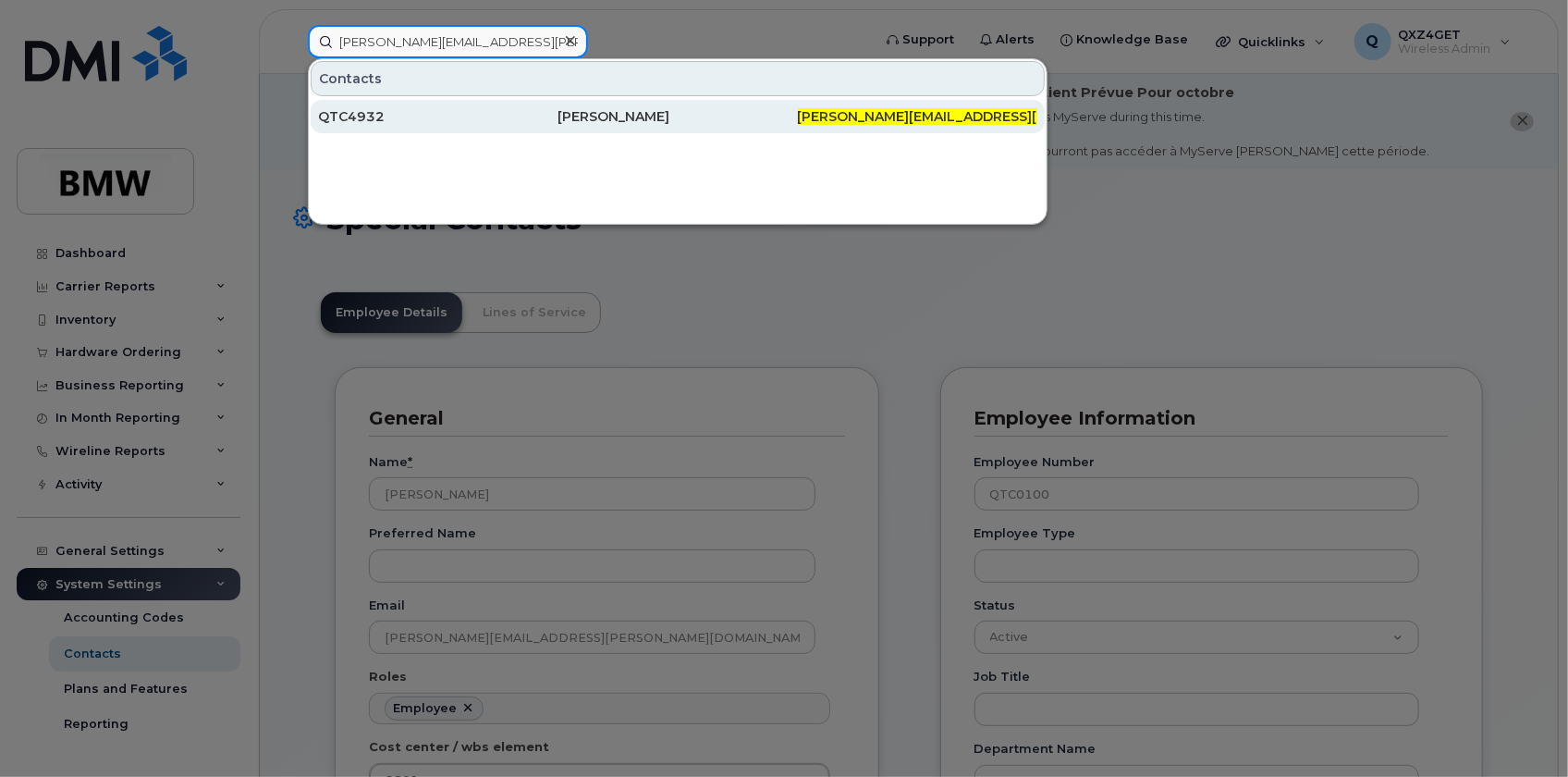
type input "[PERSON_NAME][EMAIL_ADDRESS][PERSON_NAME][DOMAIN_NAME]"
click at [388, 115] on div "QTC4932" at bounding box center [438, 116] width 240 height 18
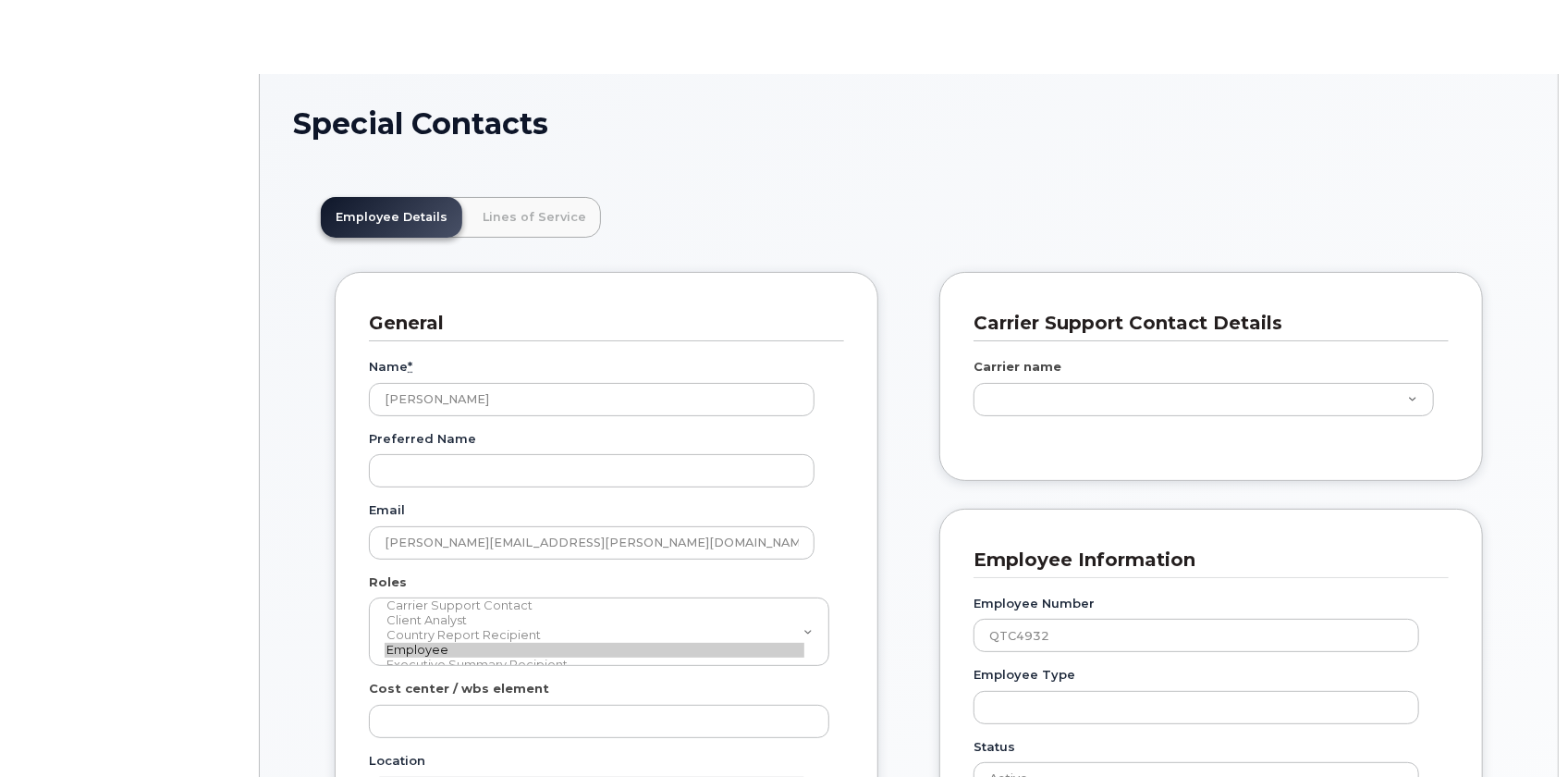
type input "14966783"
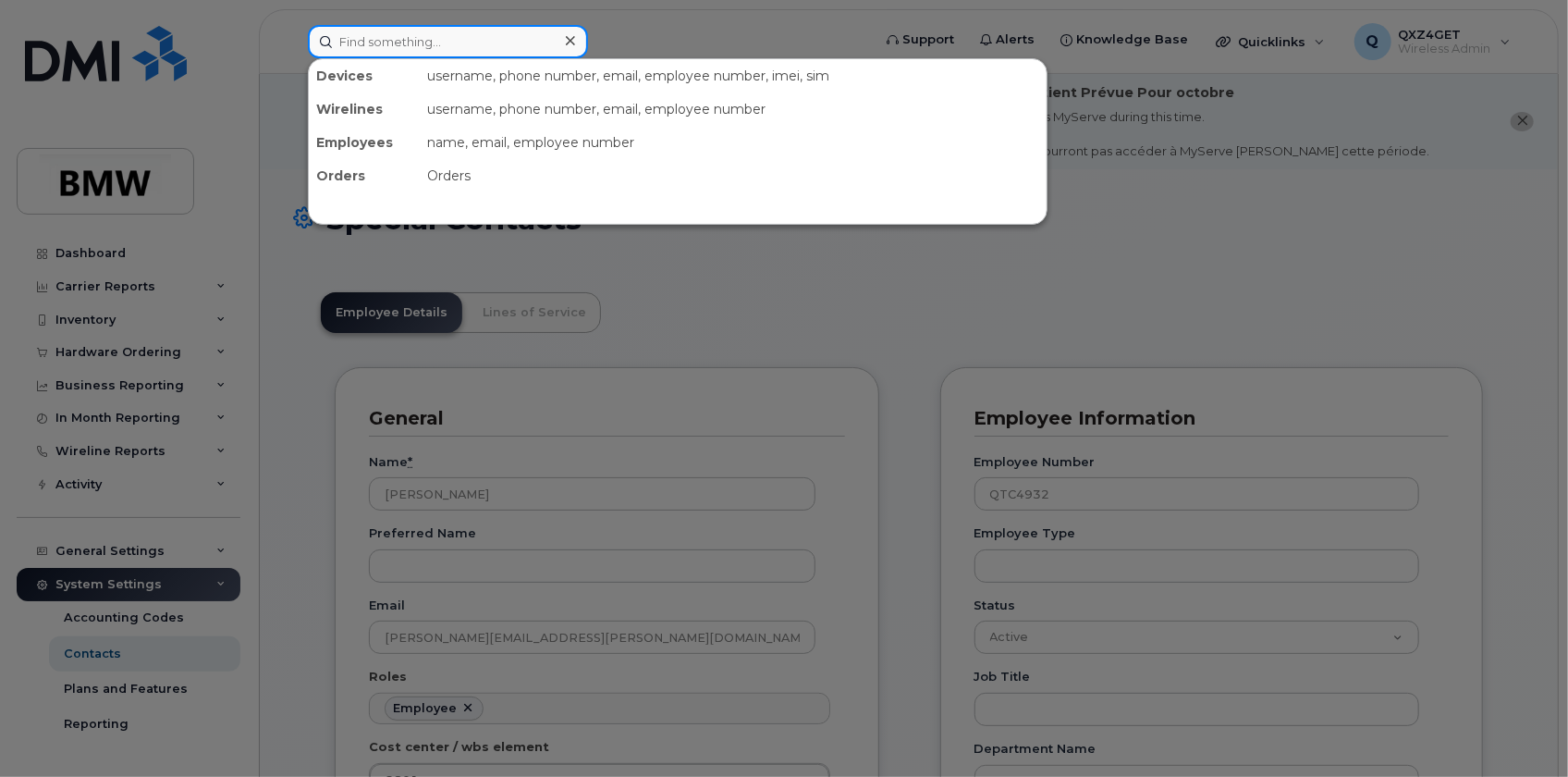
click at [356, 43] on input at bounding box center [448, 42] width 281 height 33
paste input "[PERSON_NAME][EMAIL_ADDRESS][PERSON_NAME][DOMAIN_NAME]"
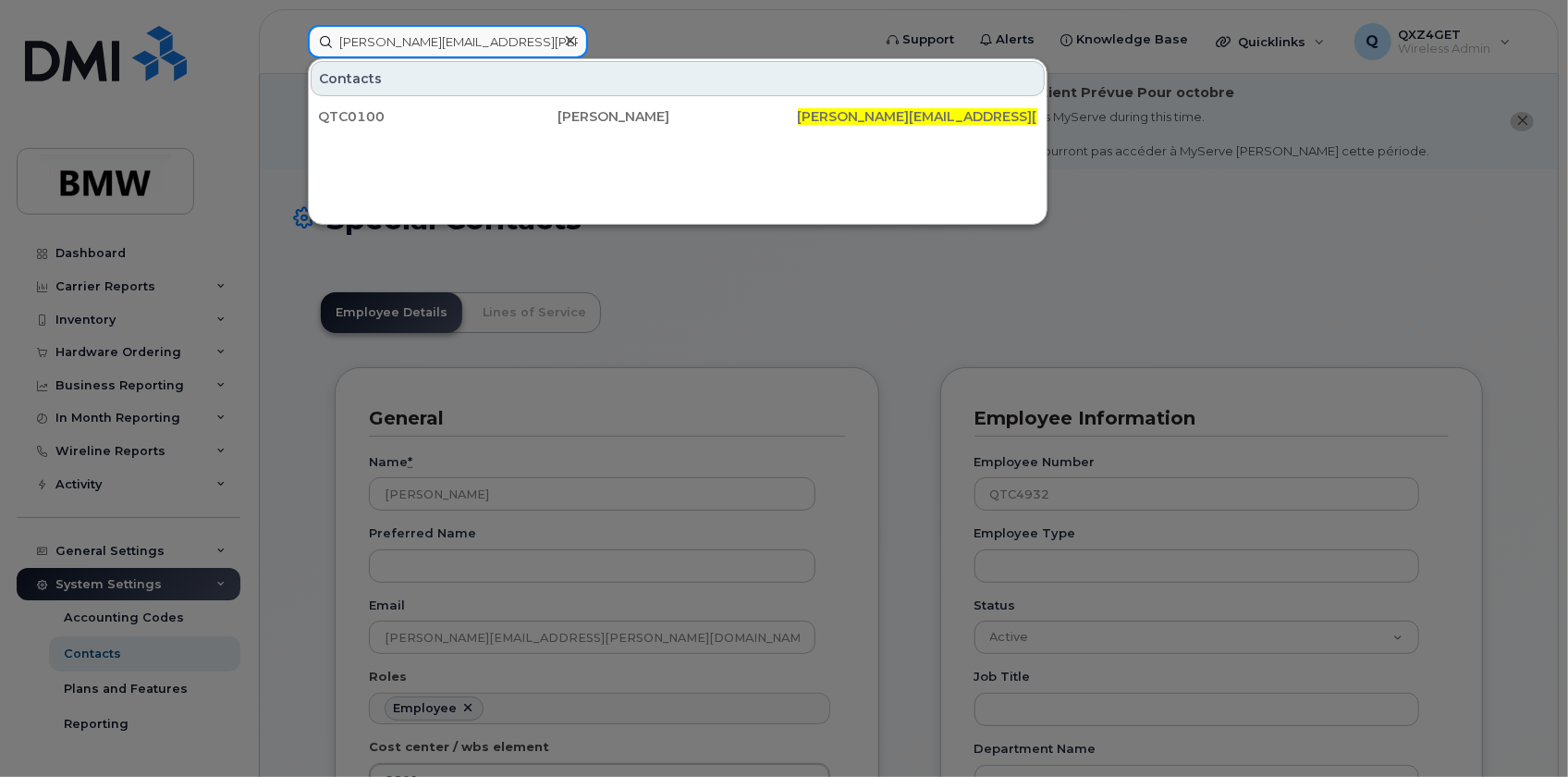
type input "[PERSON_NAME][EMAIL_ADDRESS][PERSON_NAME][DOMAIN_NAME]"
click at [566, 39] on icon at bounding box center [571, 40] width 10 height 15
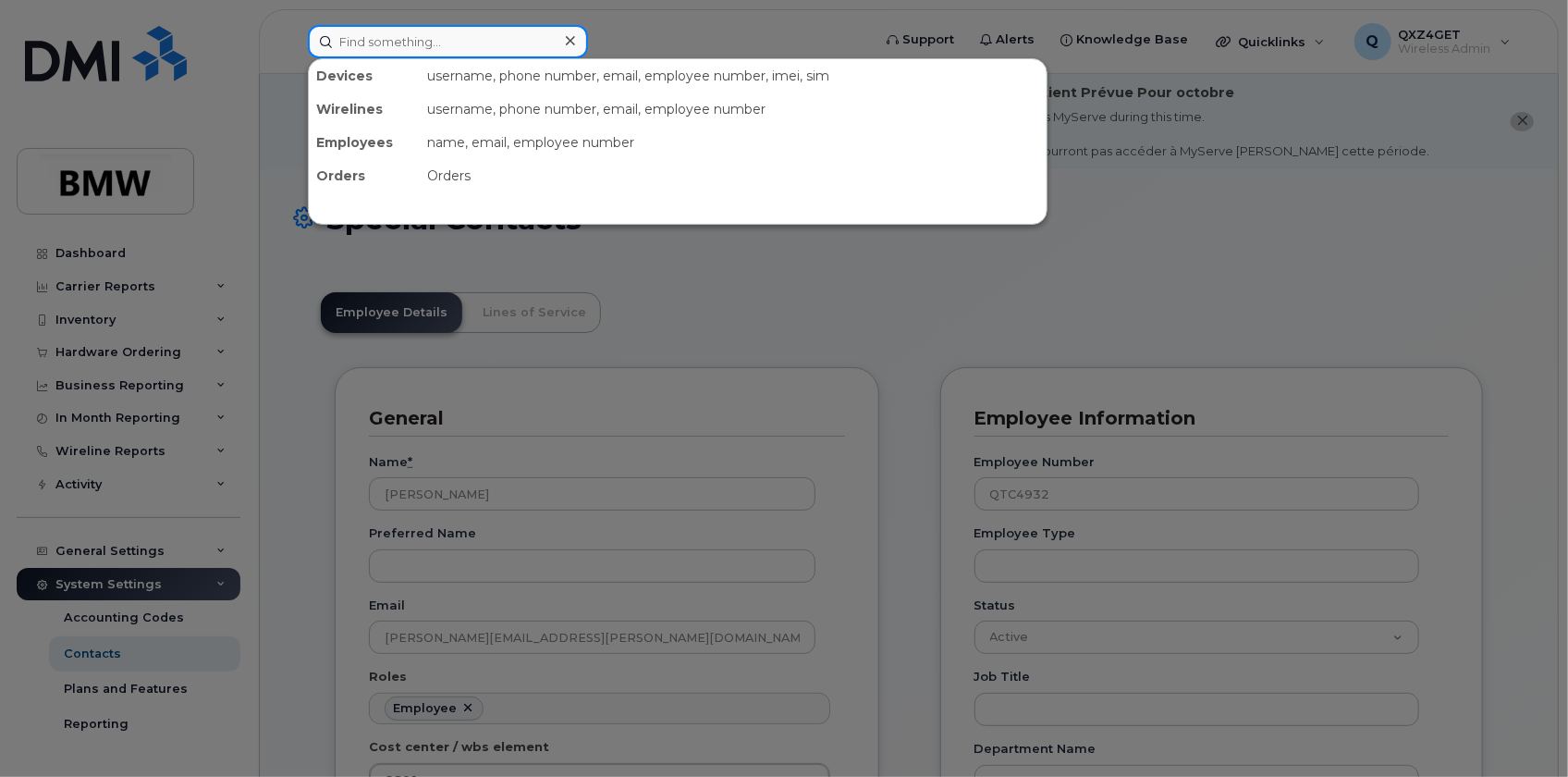
click at [447, 35] on input at bounding box center [448, 42] width 281 height 33
paste input "chavez.gattison@bmwmc.com"
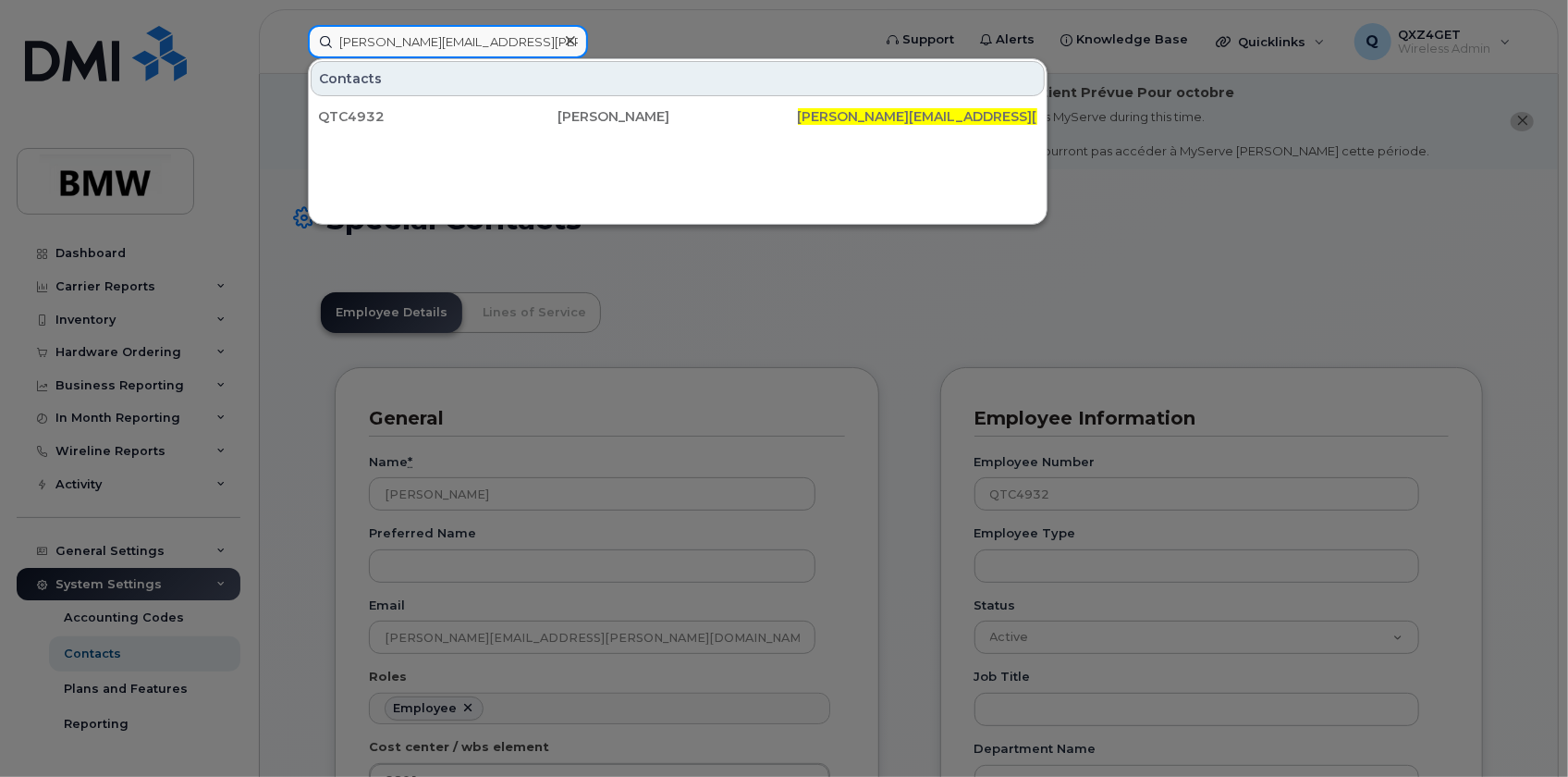
type input "chavez.gattison@bmwmc.com"
click at [571, 39] on icon at bounding box center [571, 41] width 10 height 10
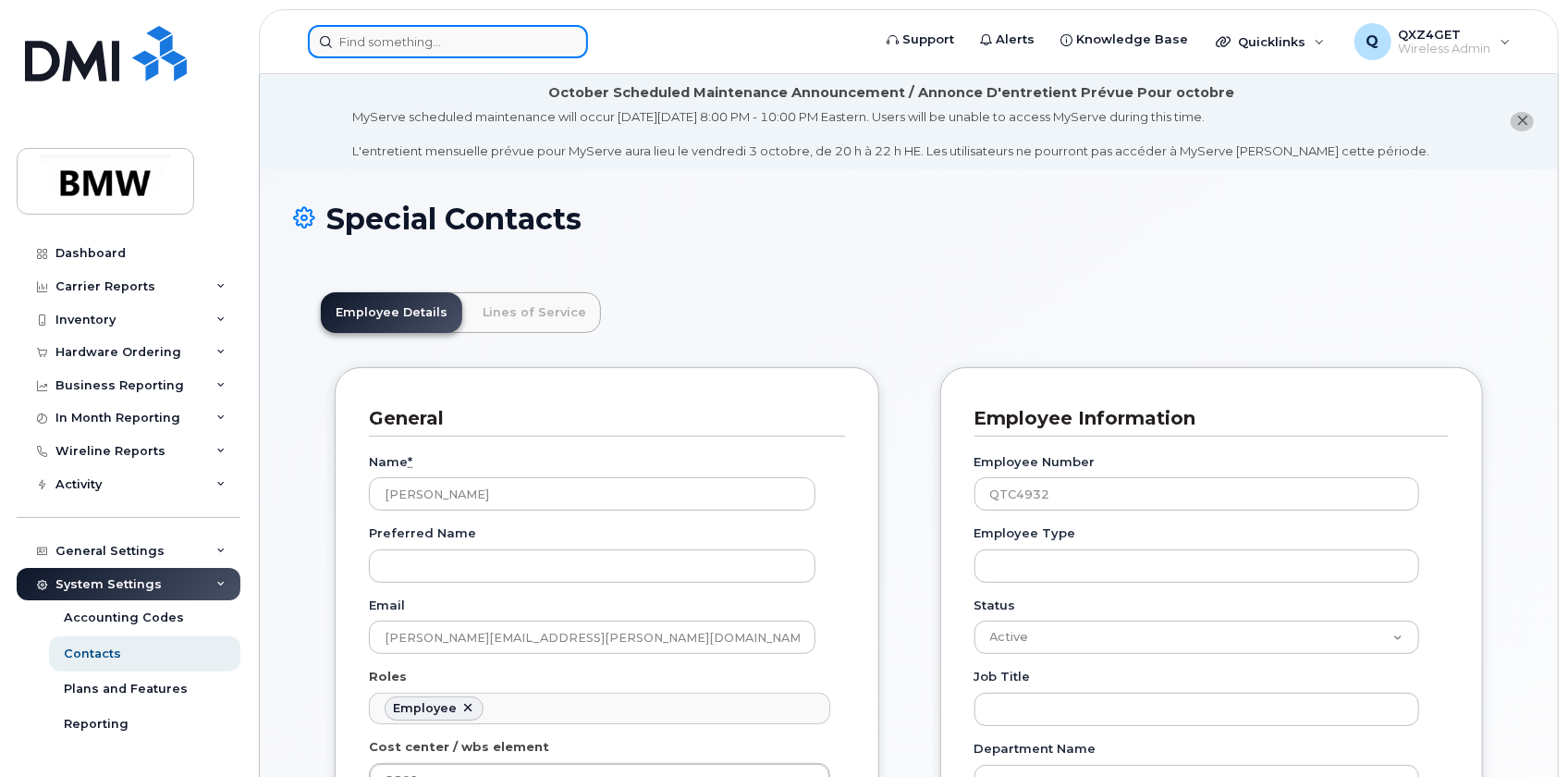
click at [435, 47] on input at bounding box center [448, 42] width 281 height 33
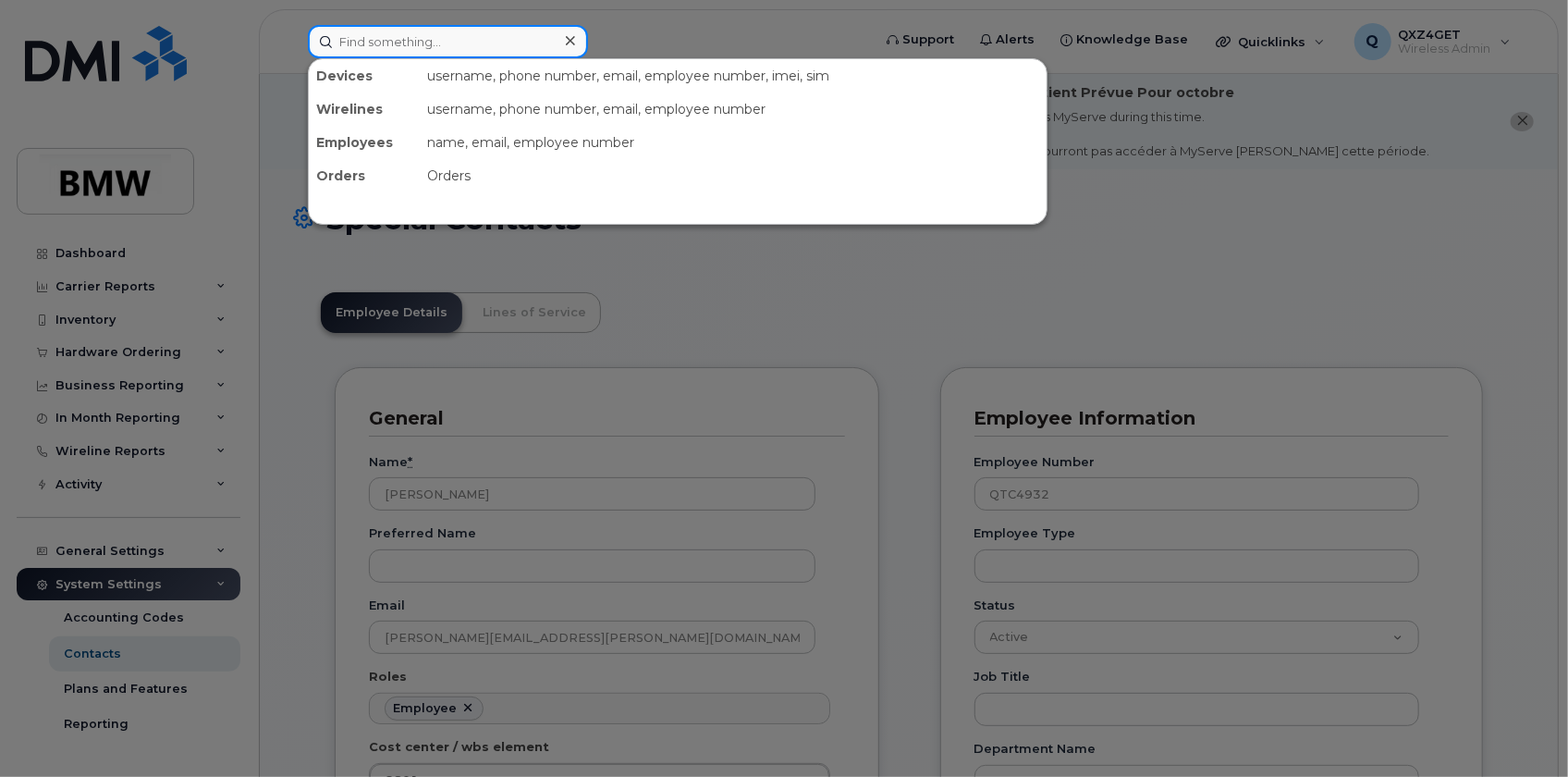
paste input "Carey Warren"
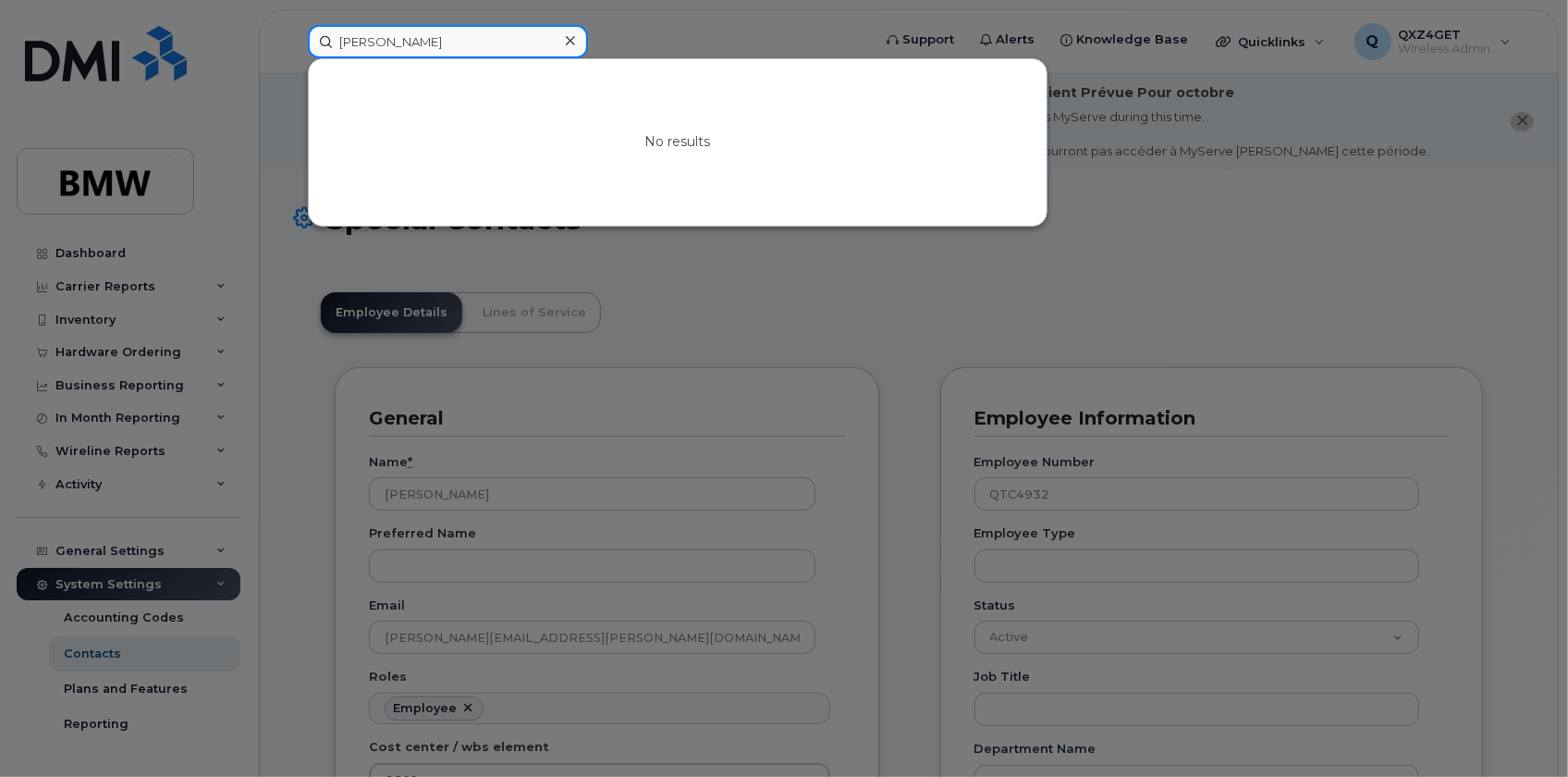
type input "Carey Warren"
click at [440, 44] on input "Carey Warren" at bounding box center [448, 42] width 281 height 33
drag, startPoint x: 440, startPoint y: 44, endPoint x: 335, endPoint y: 36, distance: 105.3
click at [336, 36] on input "Carey Warren" at bounding box center [448, 42] width 281 height 33
paste input "8649990179"
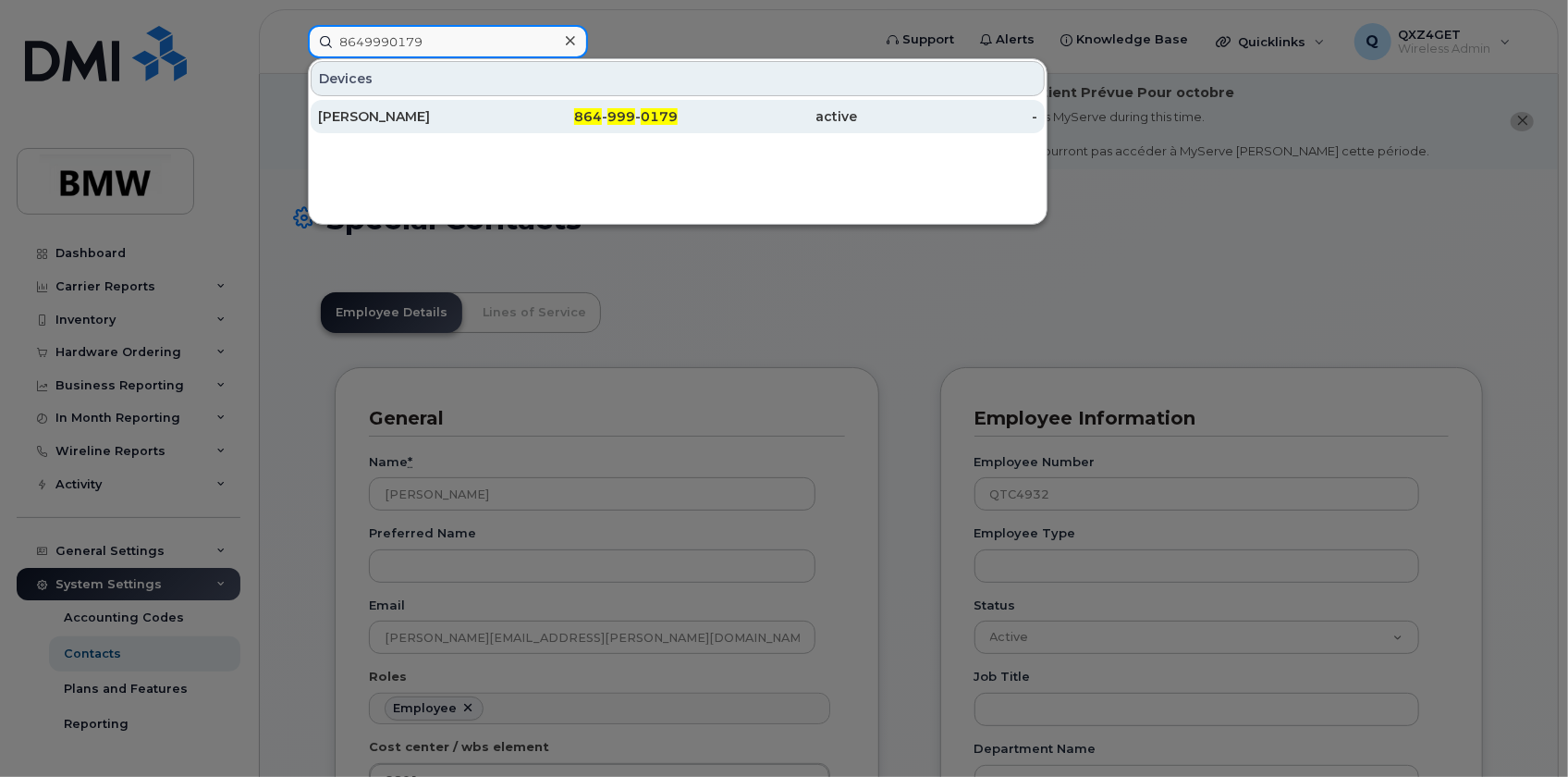
type input "8649990179"
click at [385, 110] on div "[PERSON_NAME]" at bounding box center [409, 116] width 181 height 18
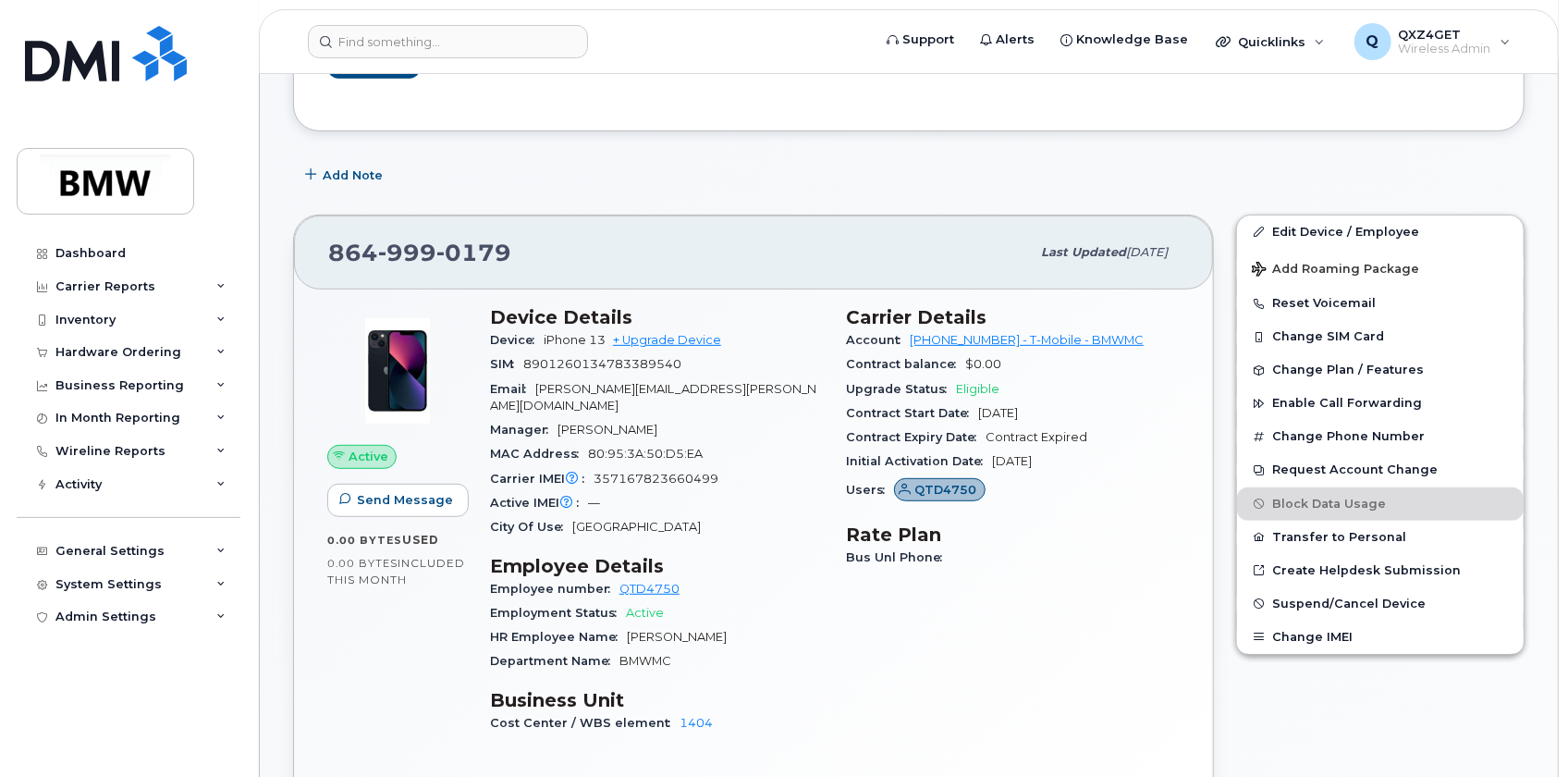
scroll to position [336, 0]
